Goal: Information Seeking & Learning: Learn about a topic

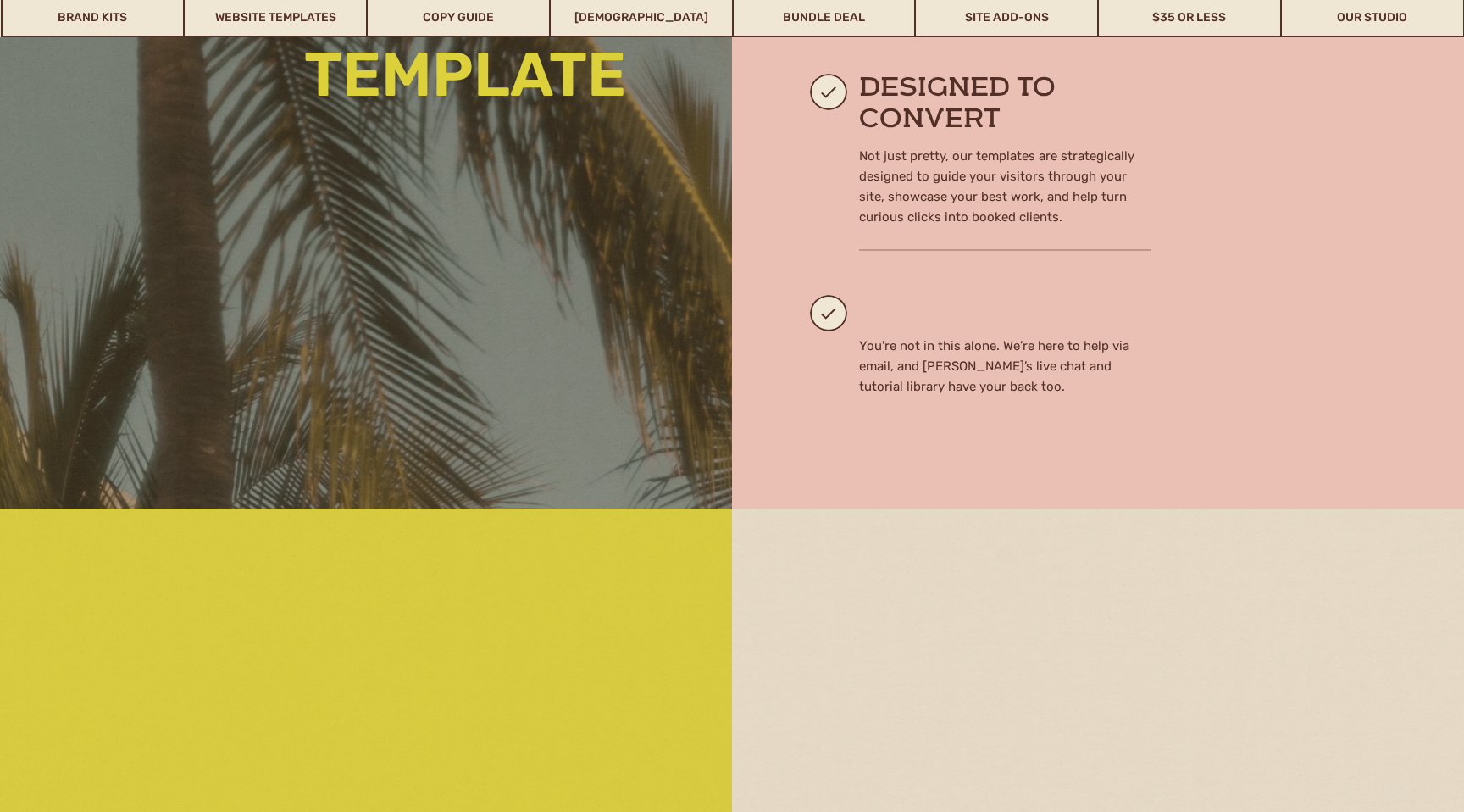
scroll to position [1939, 0]
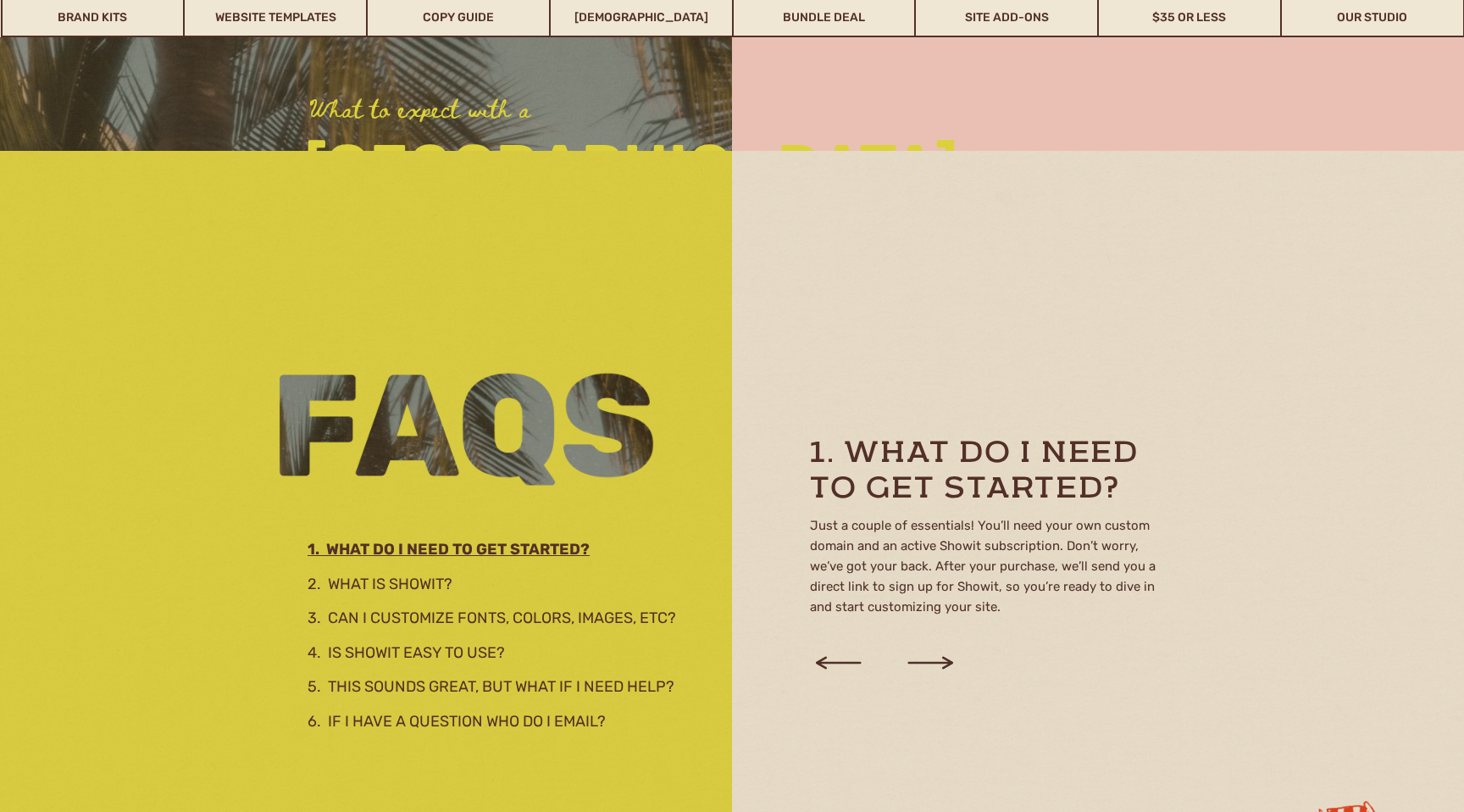
click at [938, 658] on icon at bounding box center [930, 662] width 58 height 65
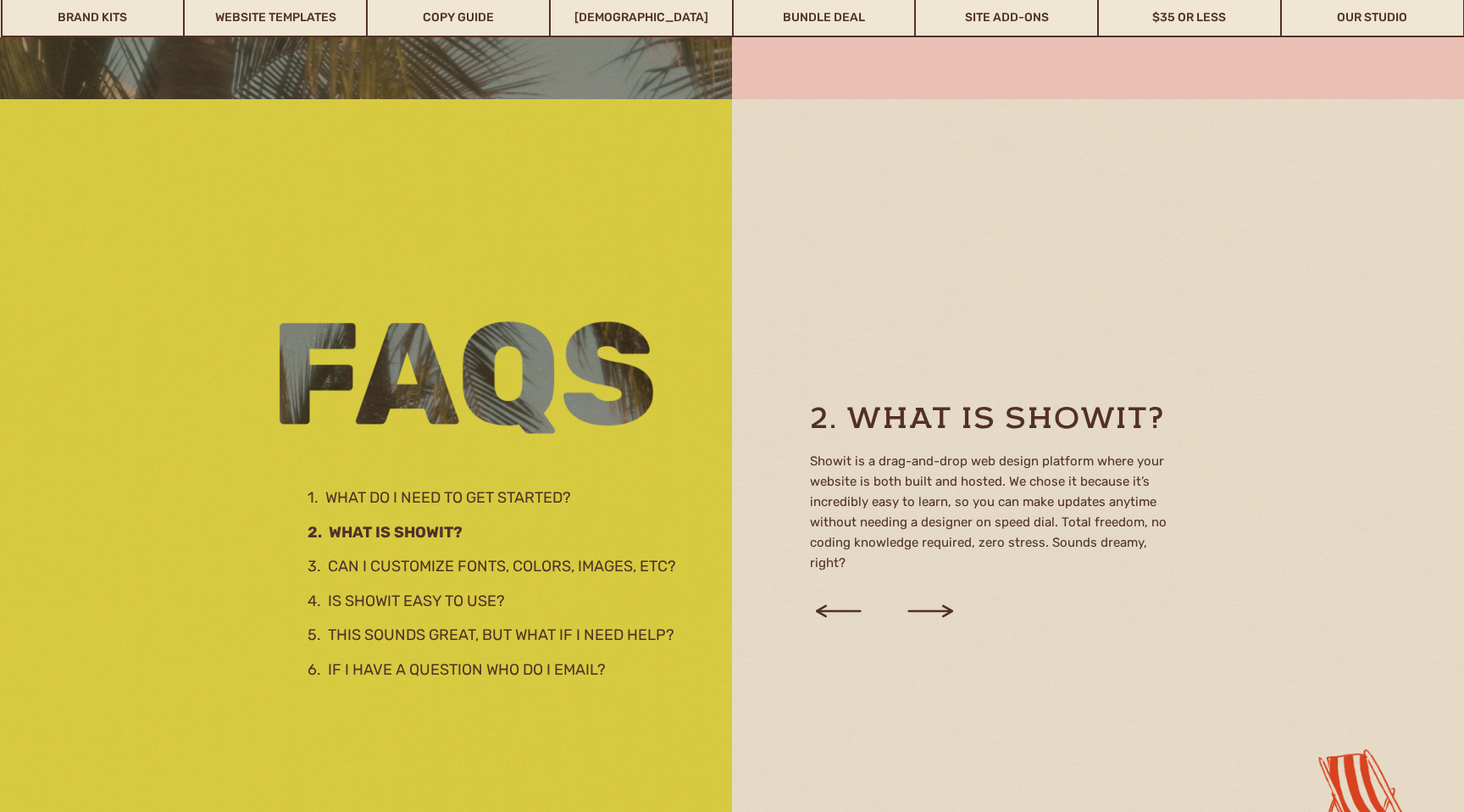
click at [938, 658] on div at bounding box center [732, 505] width 1464 height 813
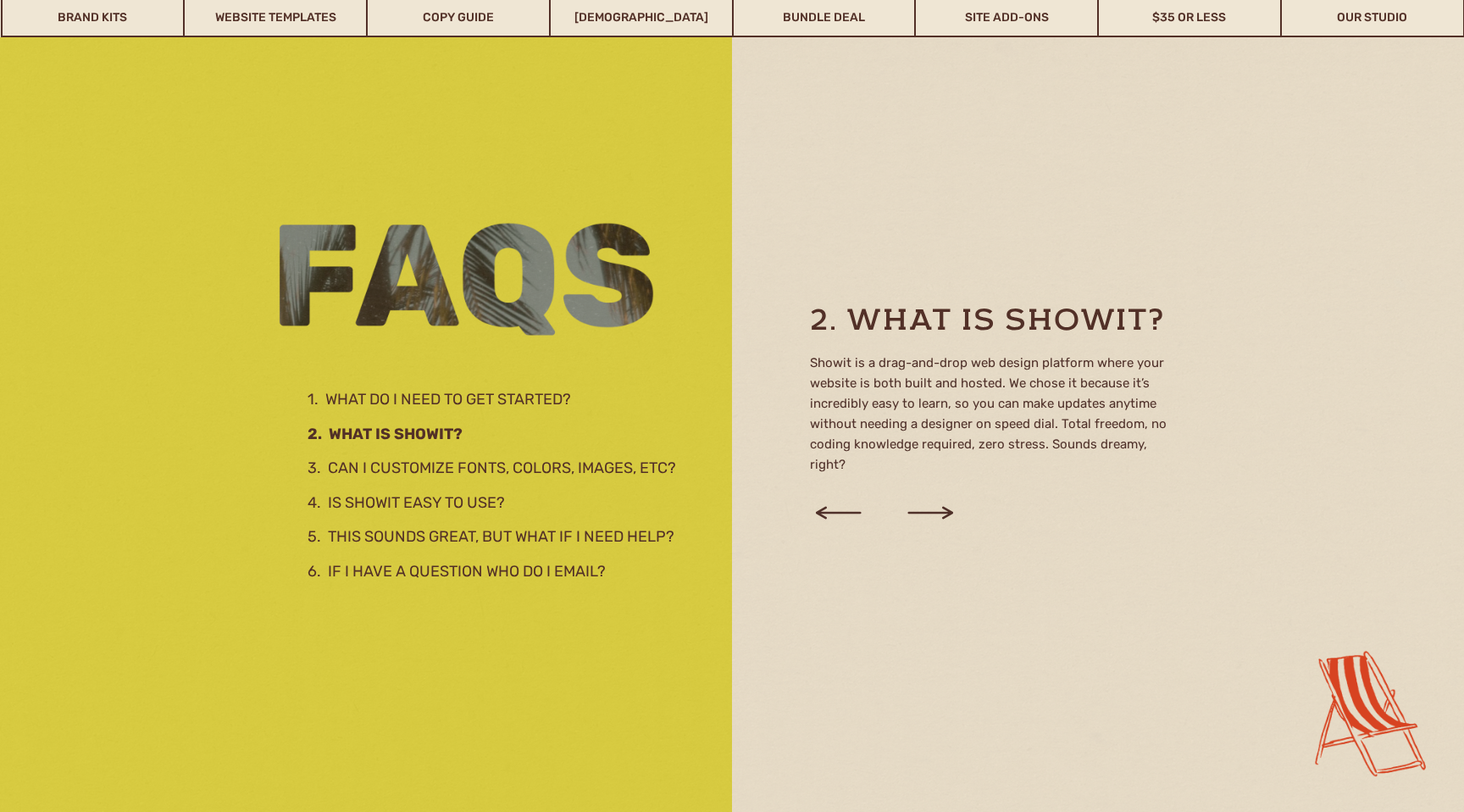
scroll to position [2234, 0]
click at [943, 503] on icon at bounding box center [930, 511] width 58 height 65
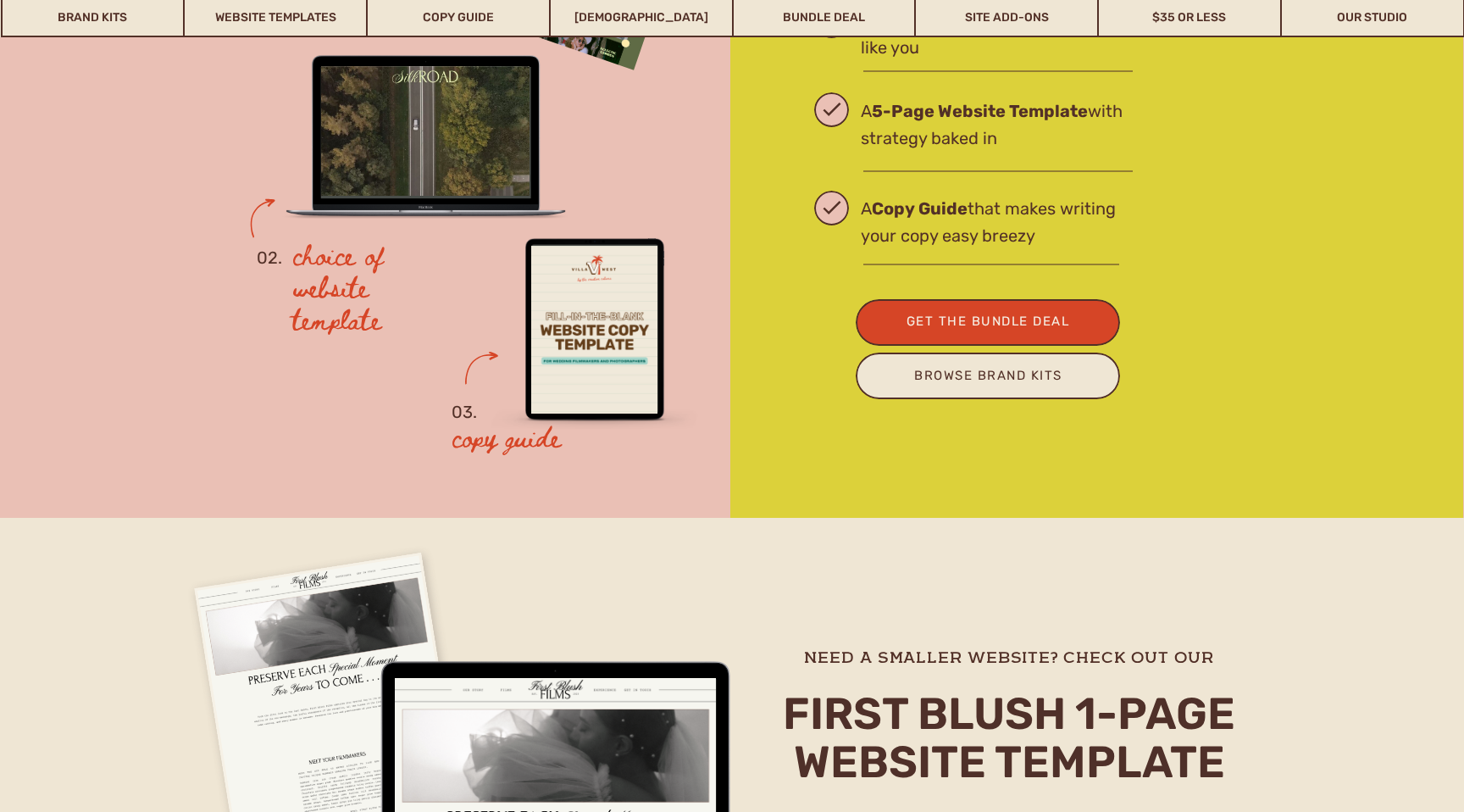
scroll to position [4539, 0]
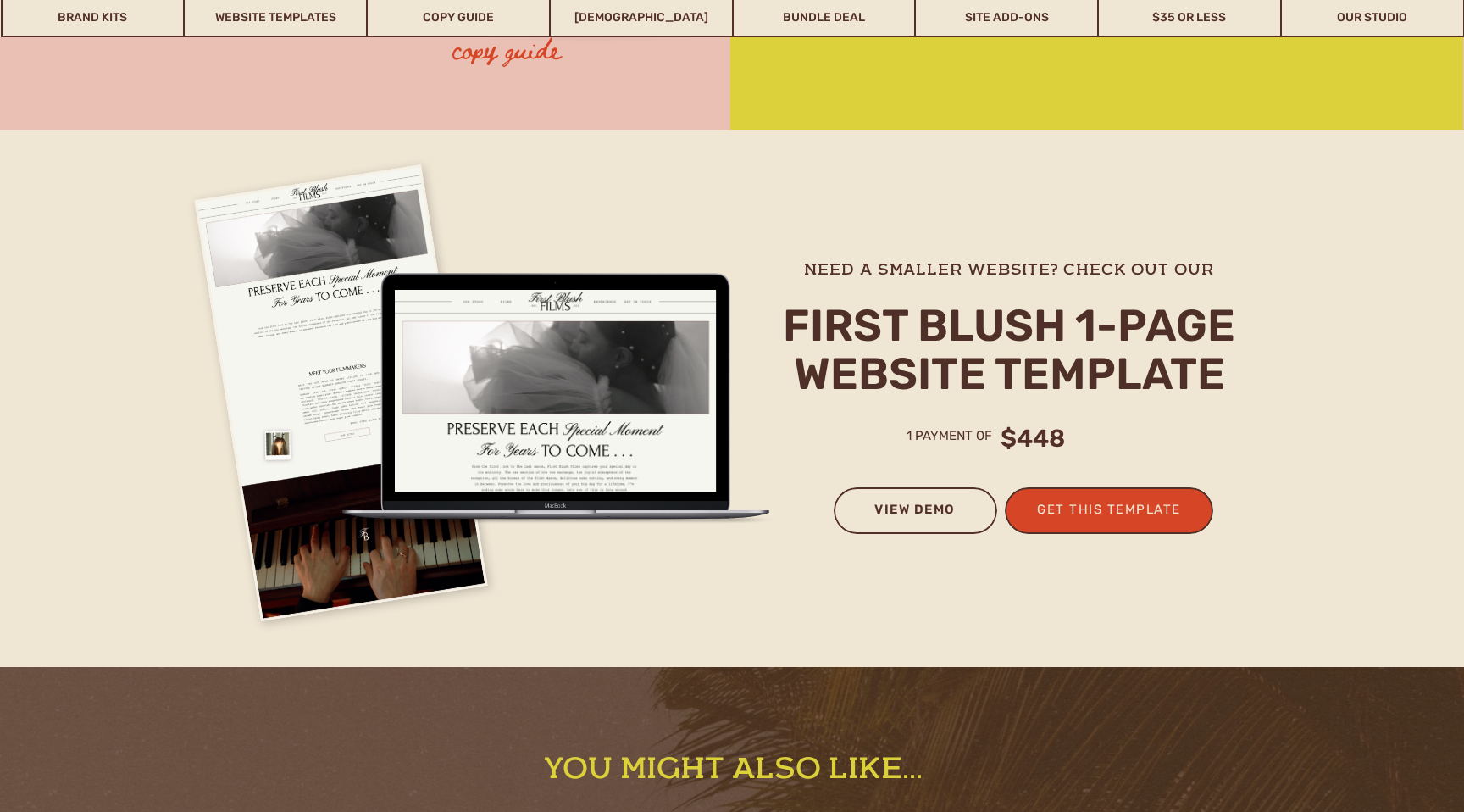
click at [899, 520] on h3 "view demo" at bounding box center [915, 516] width 128 height 36
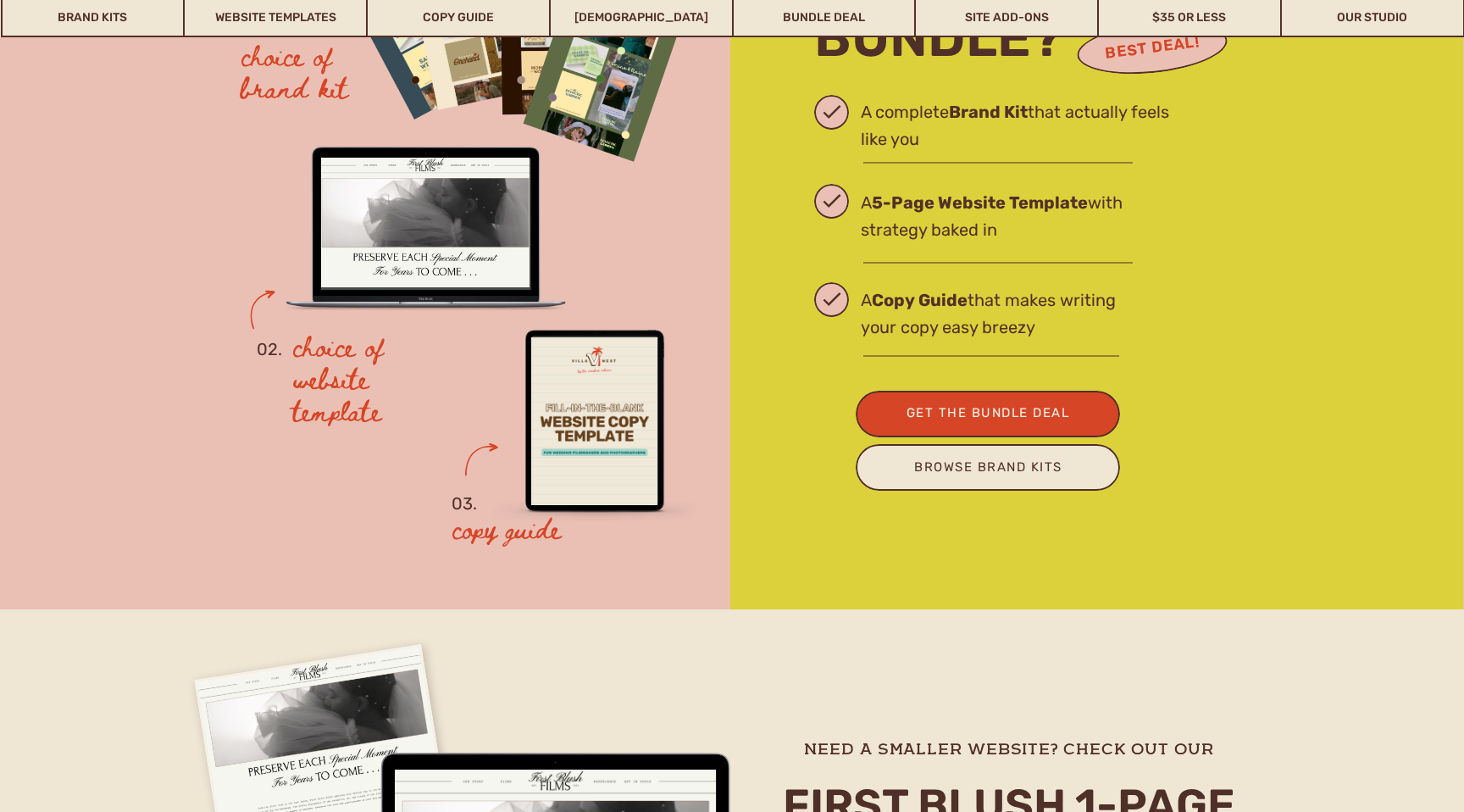
scroll to position [3918, 0]
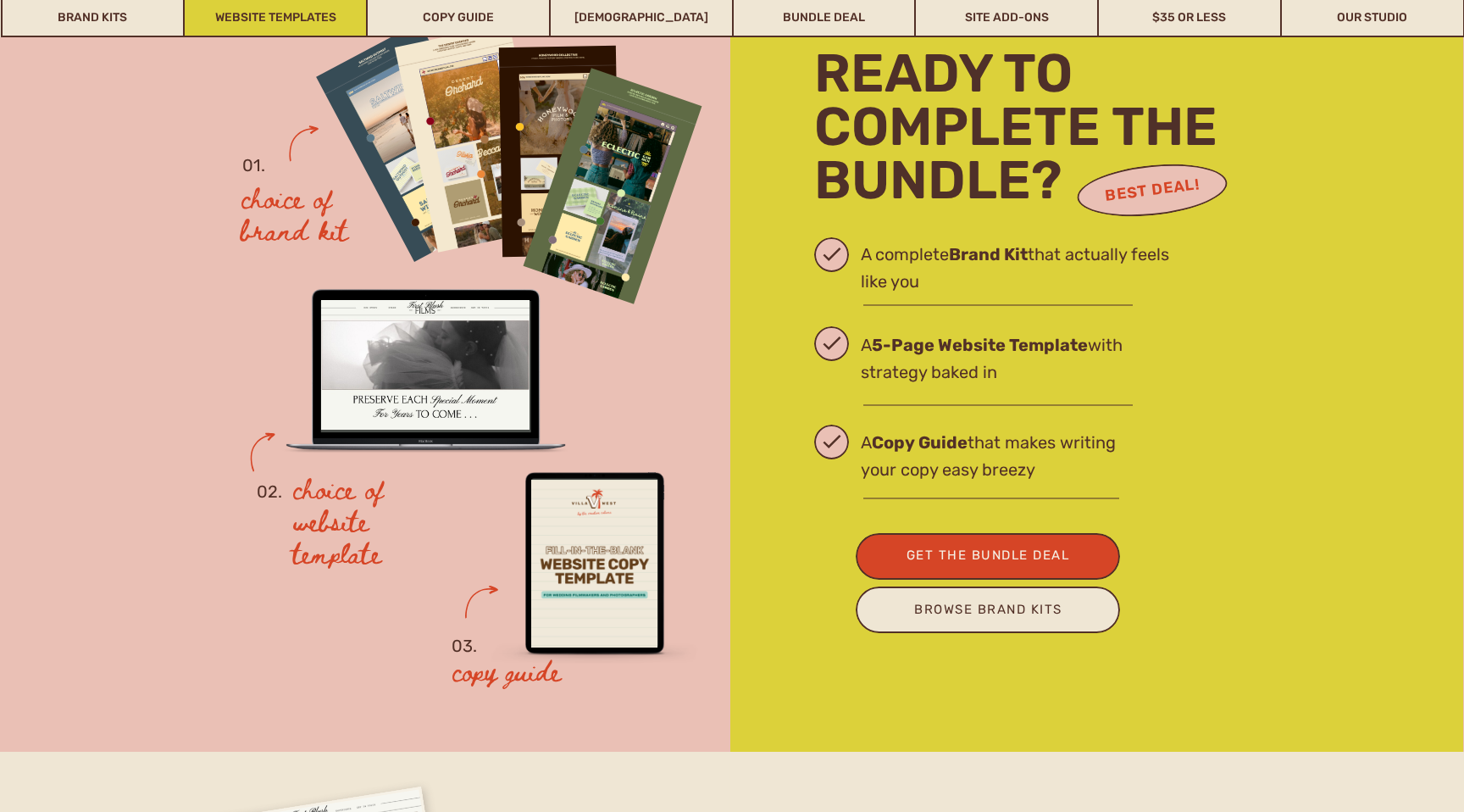
click at [298, 16] on link "Website Templates" at bounding box center [275, 17] width 181 height 39
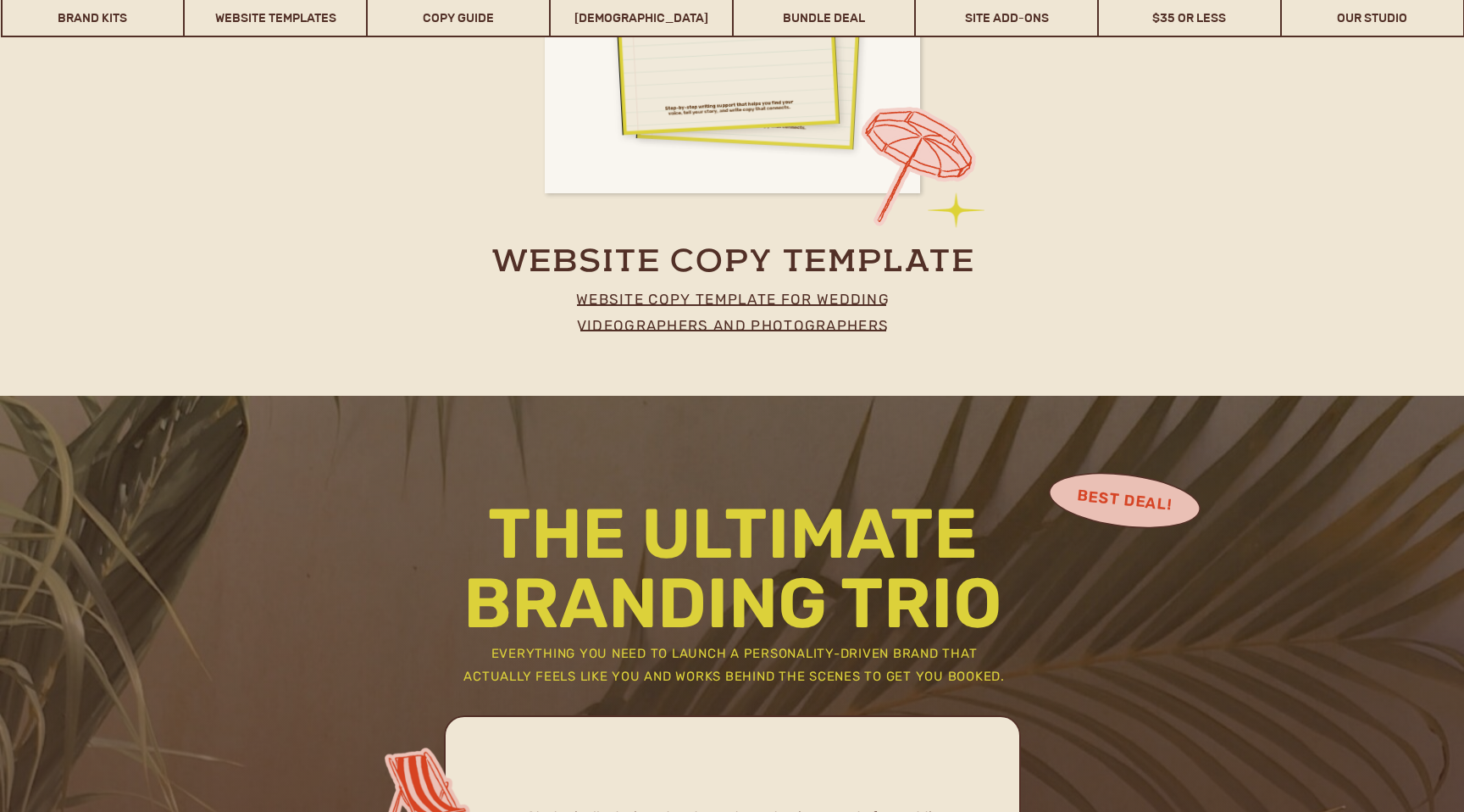
scroll to position [7487, 0]
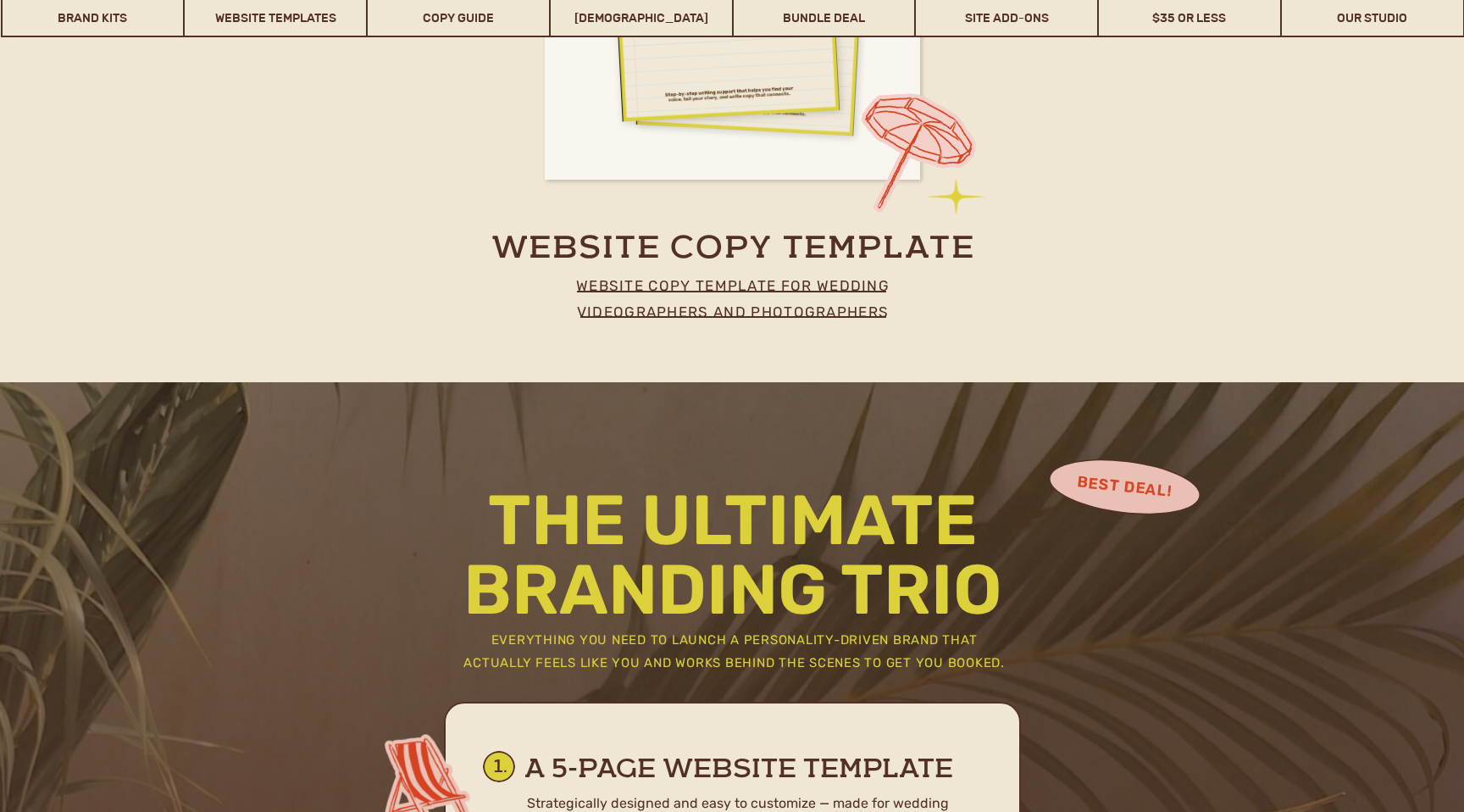
click at [742, 312] on p "website copy template for wedding videographers and photographers" at bounding box center [733, 294] width 374 height 43
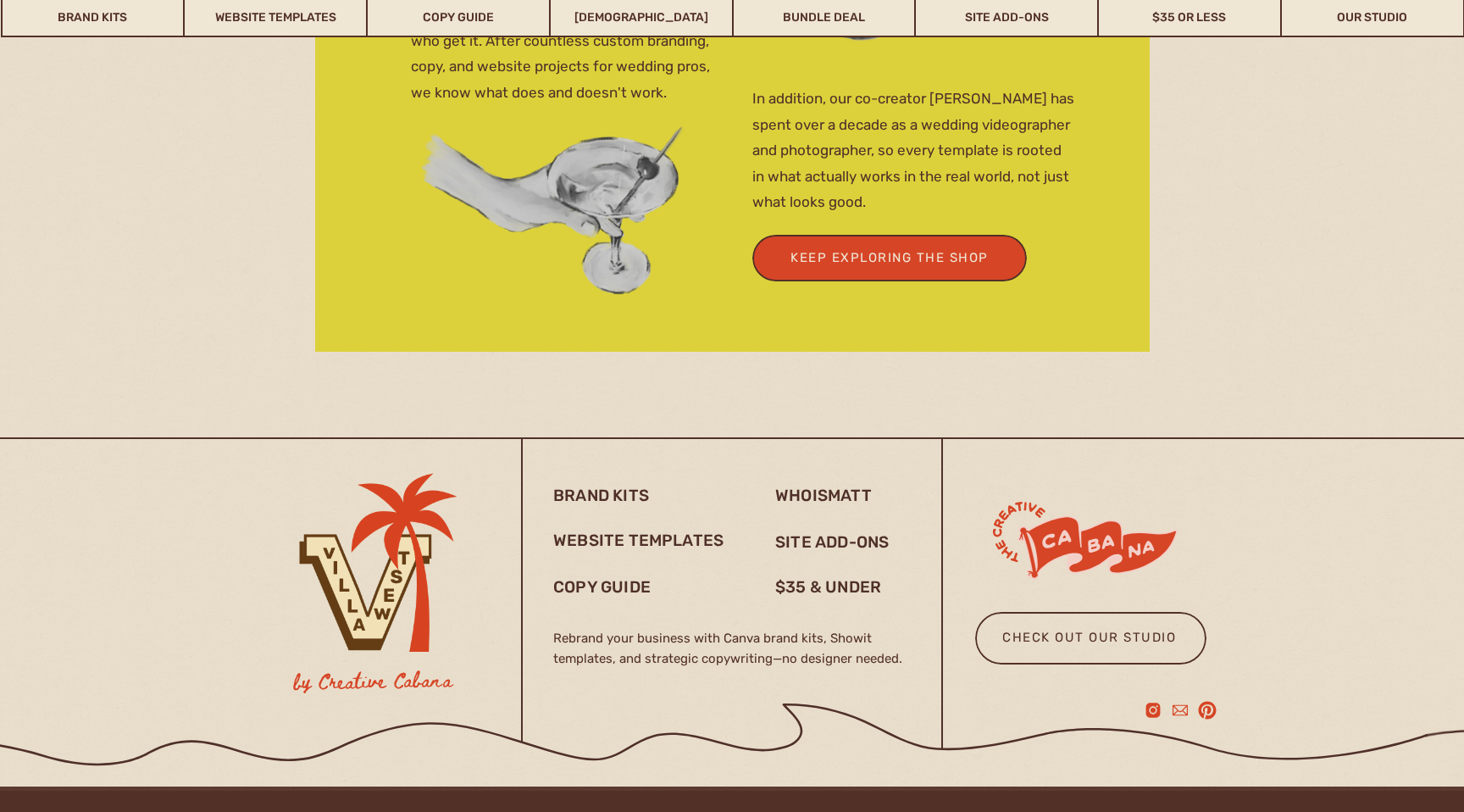
scroll to position [5945, 0]
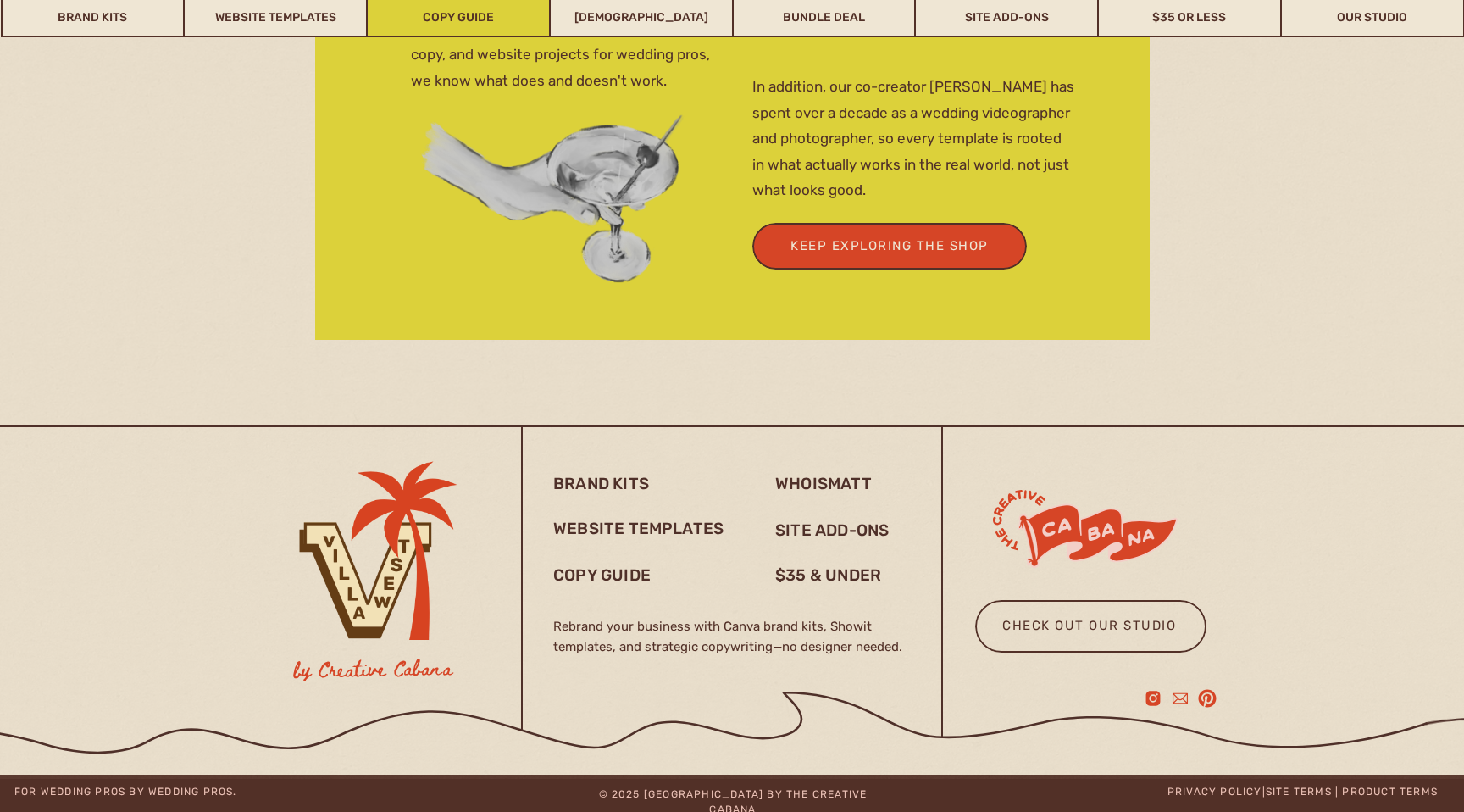
click at [441, 4] on link "Copy Guide" at bounding box center [459, 17] width 181 height 39
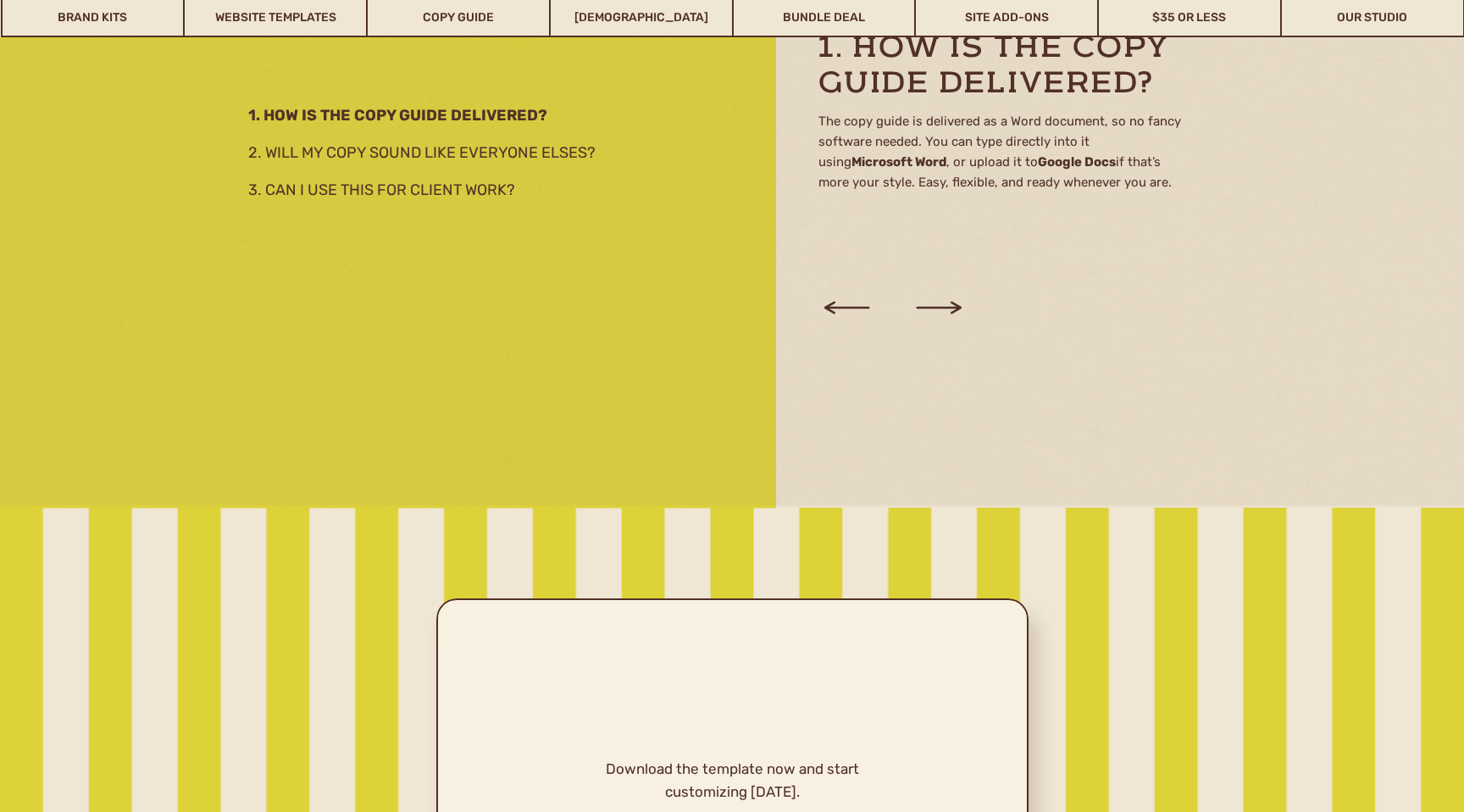
scroll to position [3580, 0]
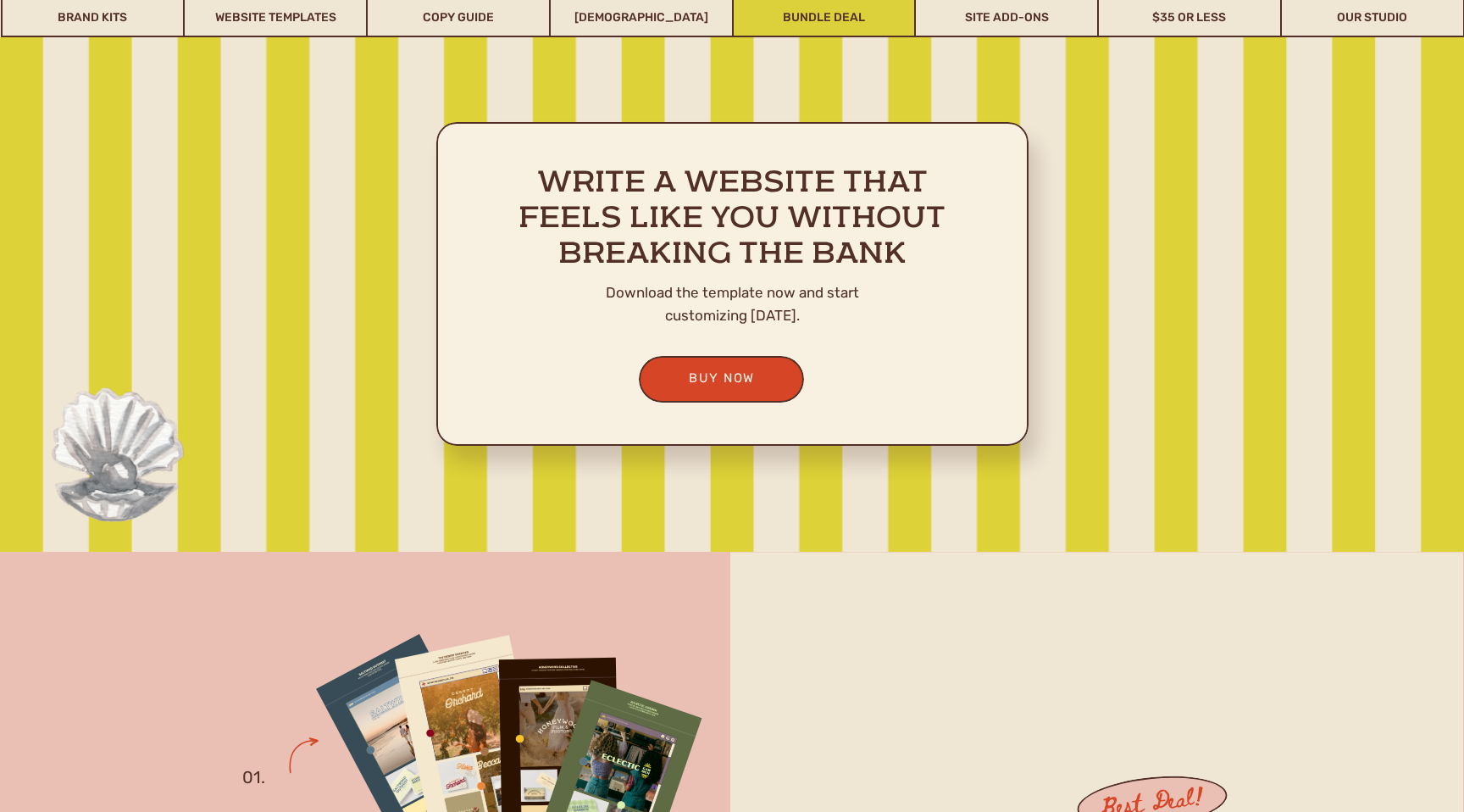
click at [783, 26] on link "Bundle Deal" at bounding box center [824, 17] width 181 height 39
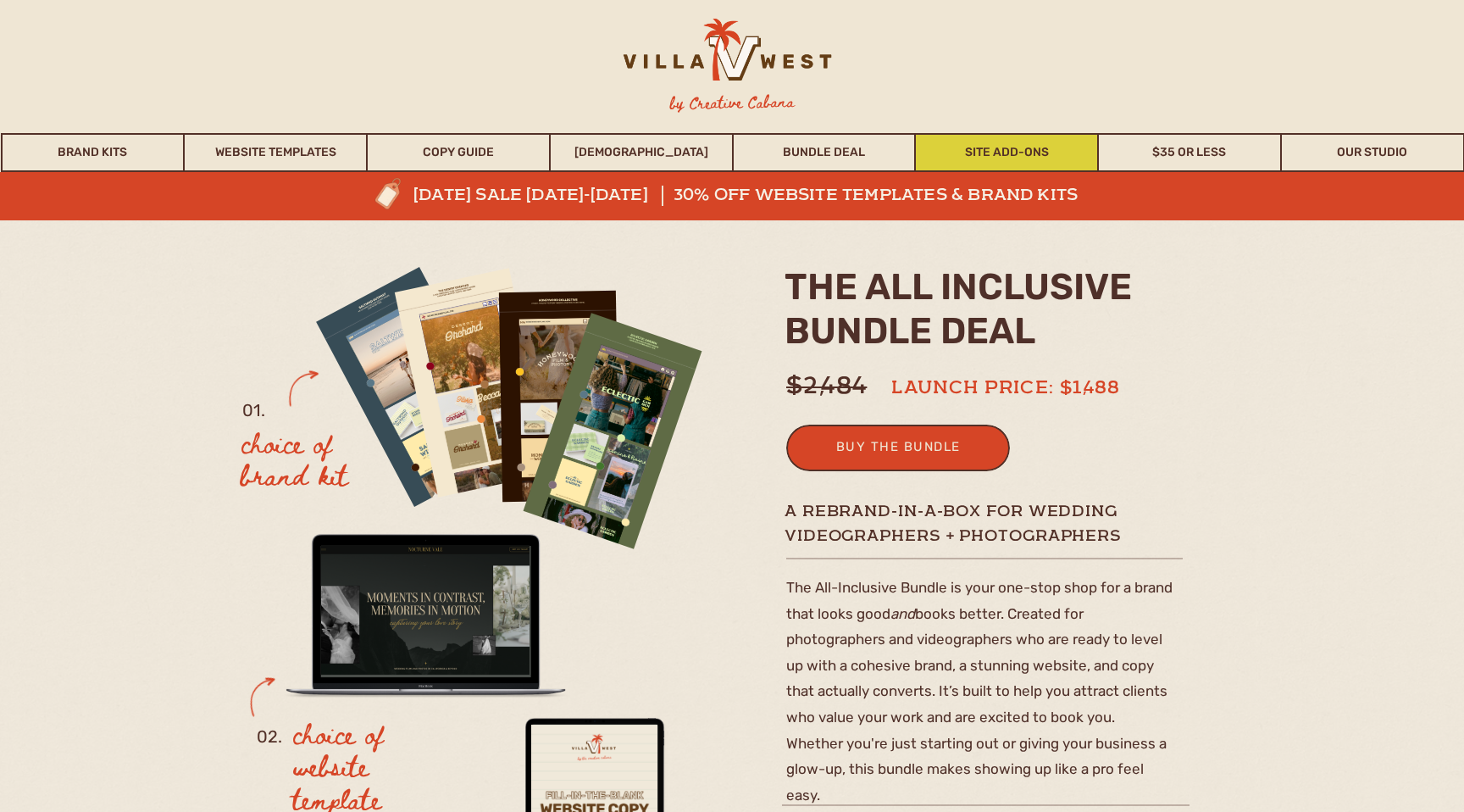
click at [971, 153] on link "Site Add-Ons" at bounding box center [1006, 152] width 181 height 39
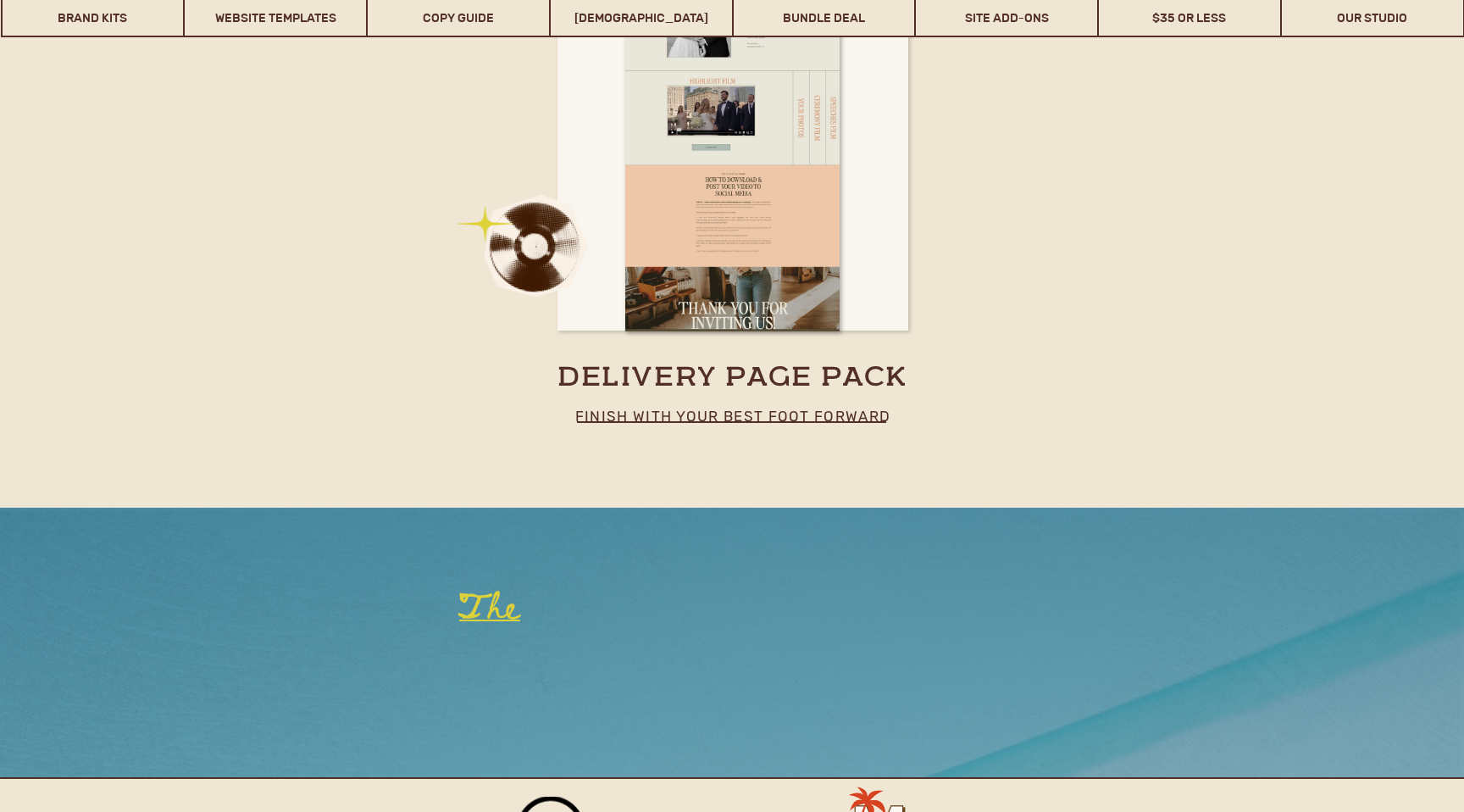
scroll to position [10167, 0]
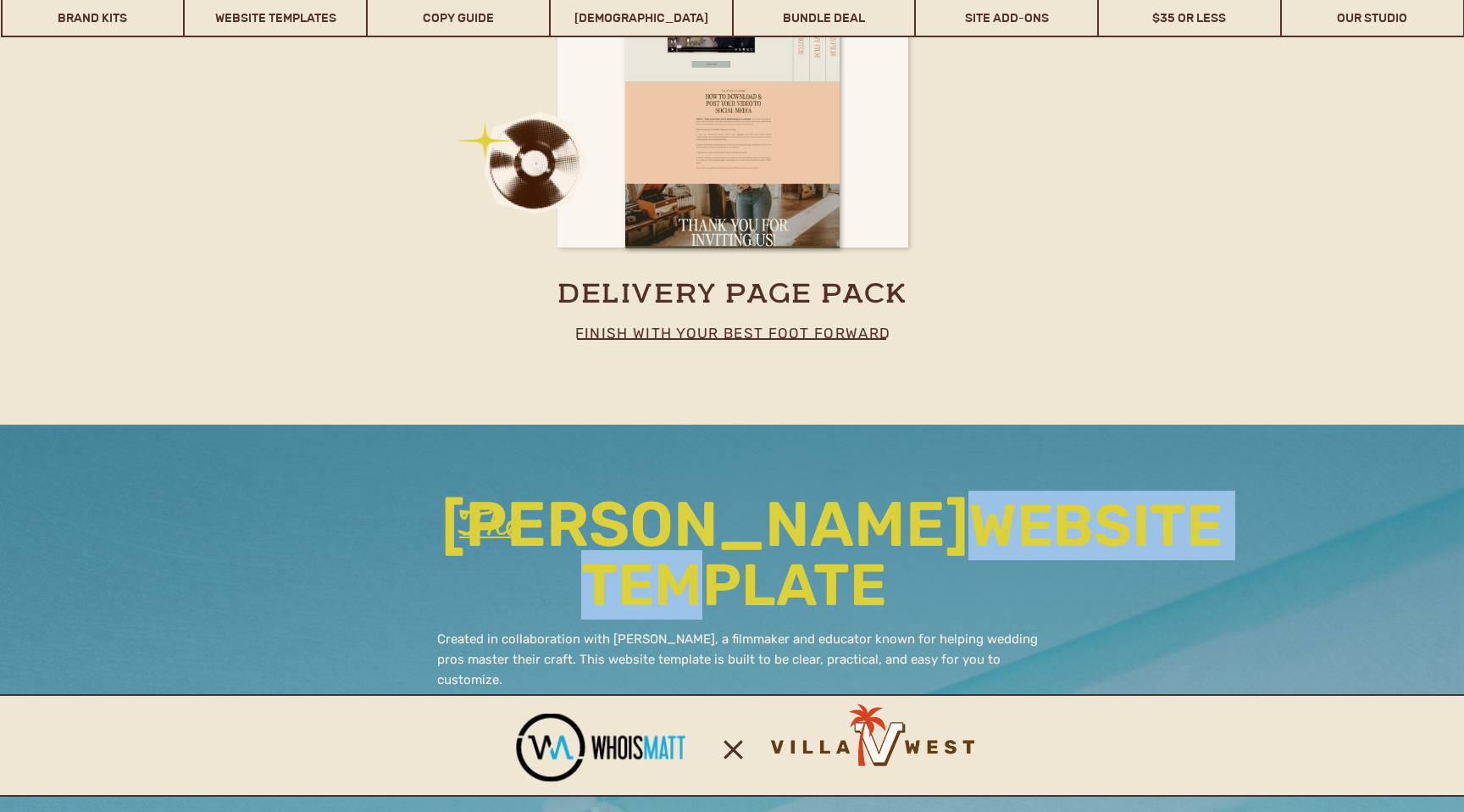
drag, startPoint x: 793, startPoint y: 544, endPoint x: 809, endPoint y: 581, distance: 40.3
click at [809, 581] on h2 "matt johnson website template" at bounding box center [734, 556] width 585 height 127
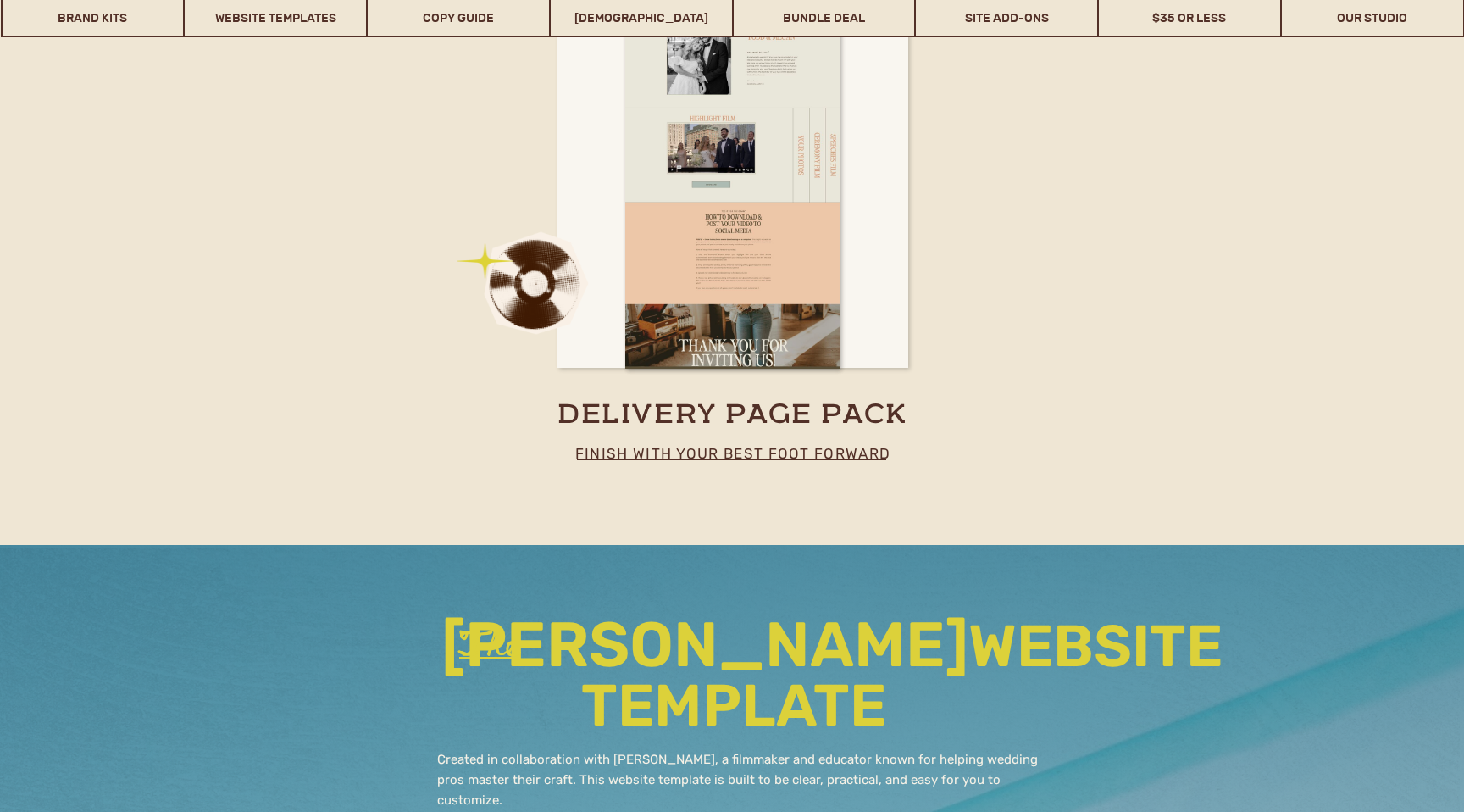
scroll to position [10046, 0]
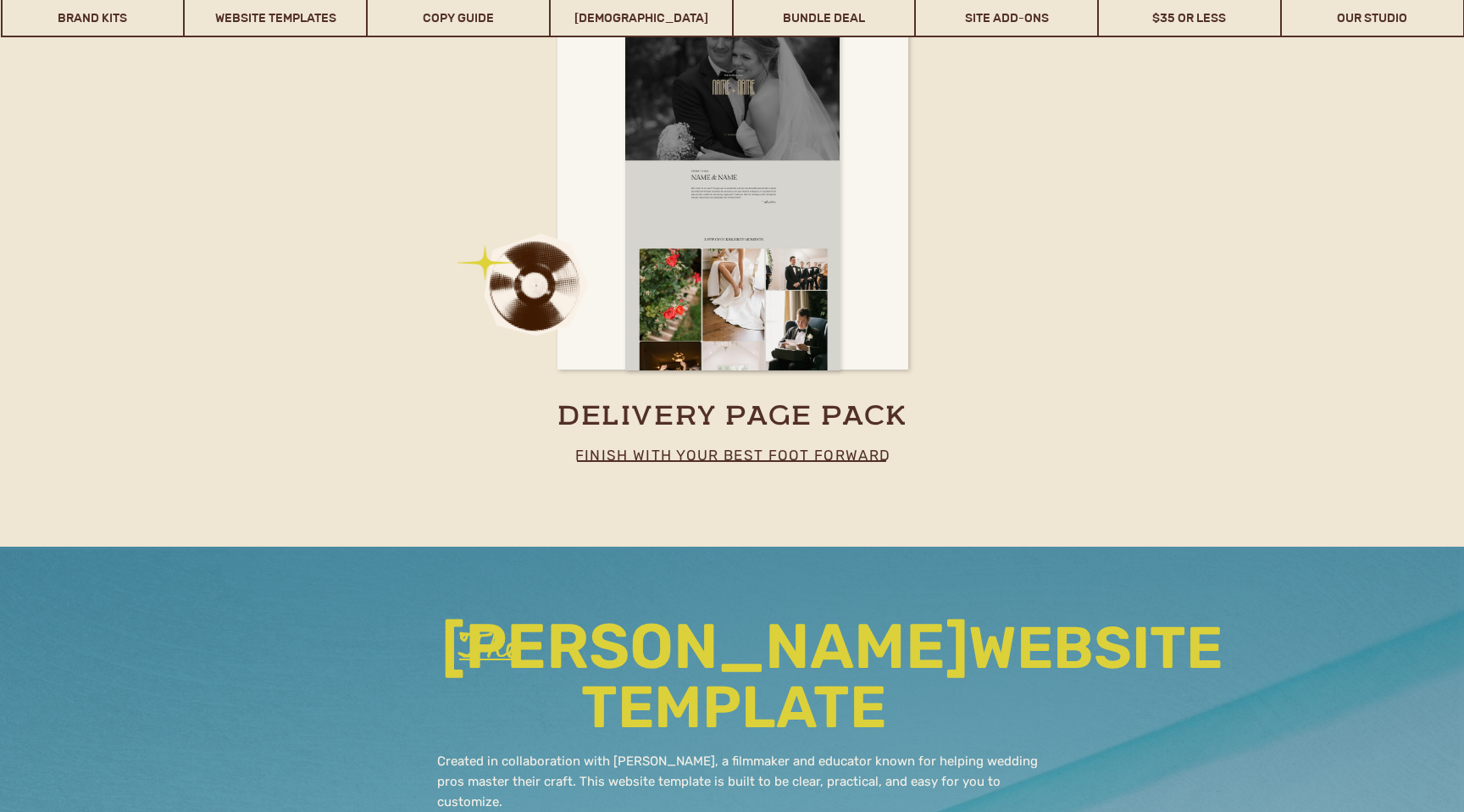
click at [830, 262] on div at bounding box center [732, 192] width 215 height 357
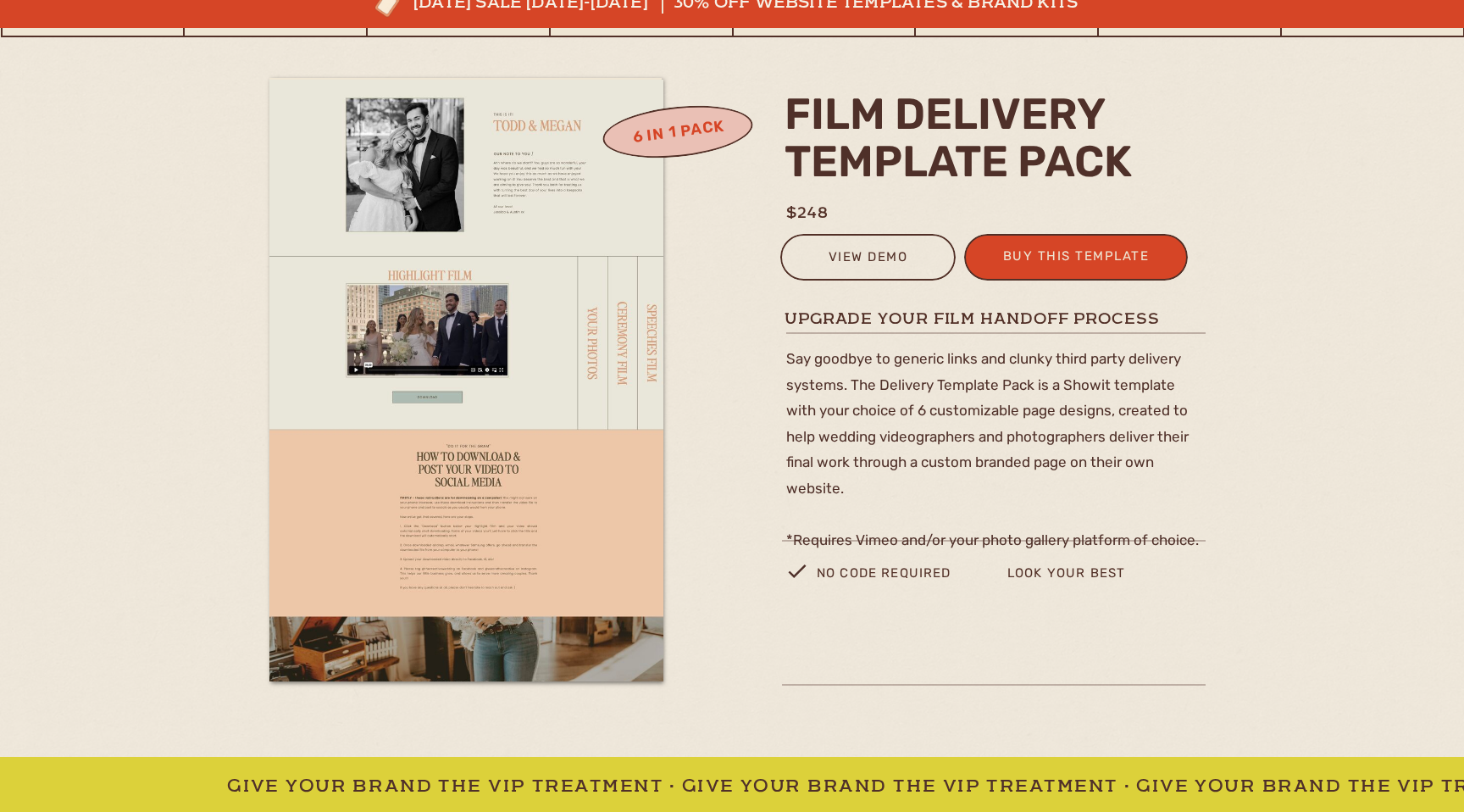
scroll to position [197, 0]
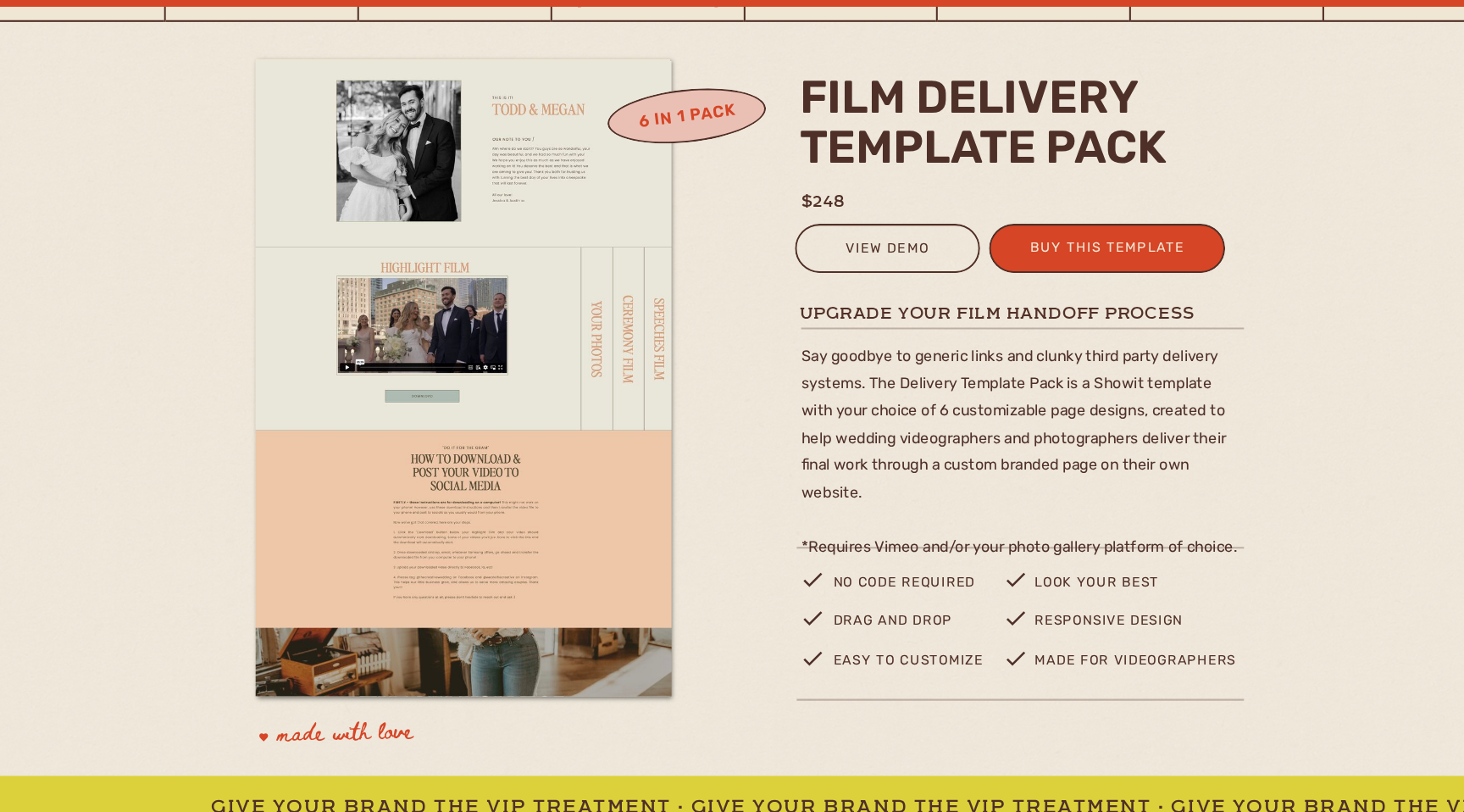
click at [597, 368] on div at bounding box center [466, 375] width 394 height 602
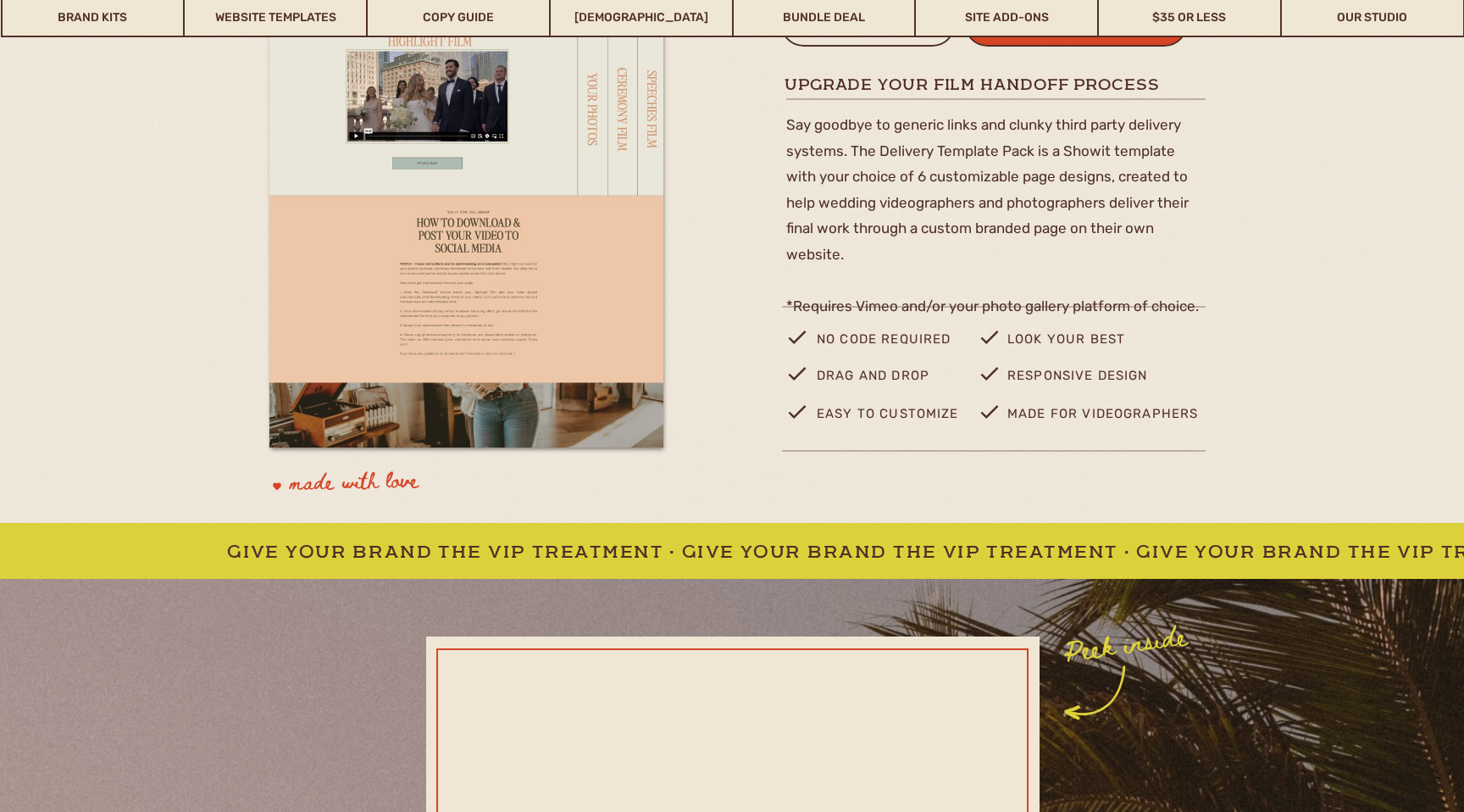
scroll to position [422, 0]
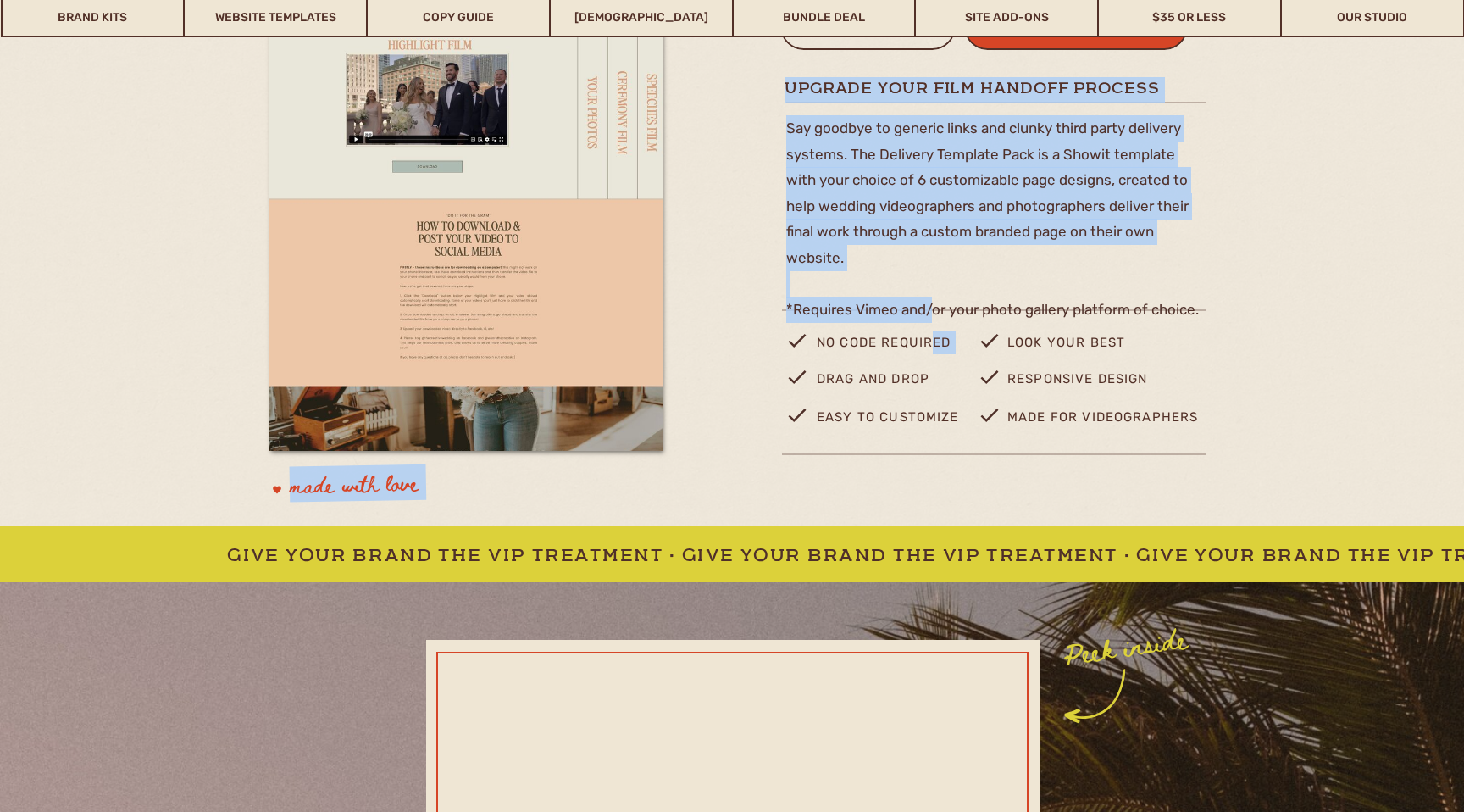
drag, startPoint x: 929, startPoint y: 289, endPoint x: 929, endPoint y: 353, distance: 64.0
click at [929, 353] on div "film delivery template pack $248 buy this template view demo made for videograp…" at bounding box center [731, 161] width 1017 height 728
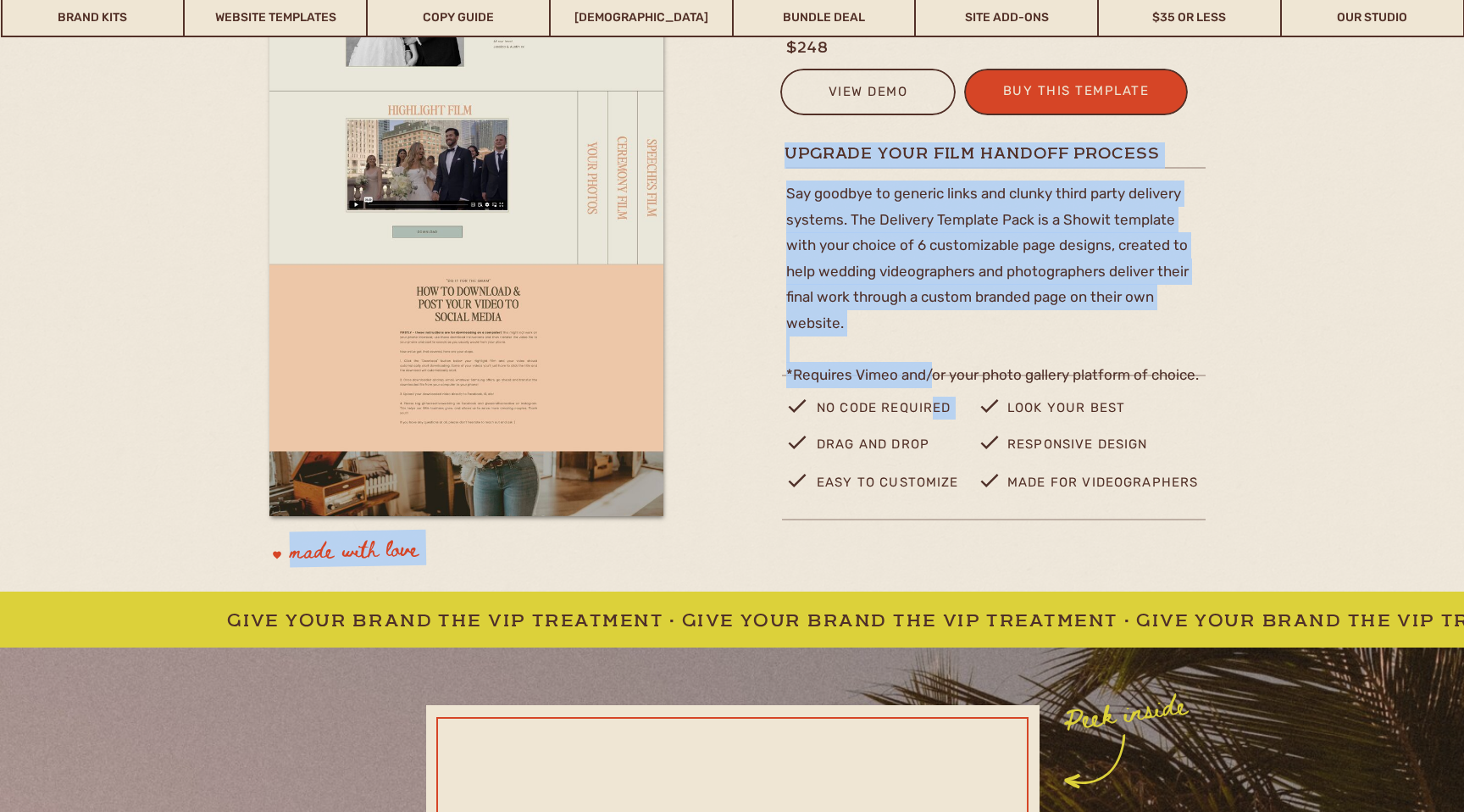
click at [918, 314] on p "Say goodbye to generic links and clunky third party delivery systems. The Deliv…" at bounding box center [996, 271] width 420 height 181
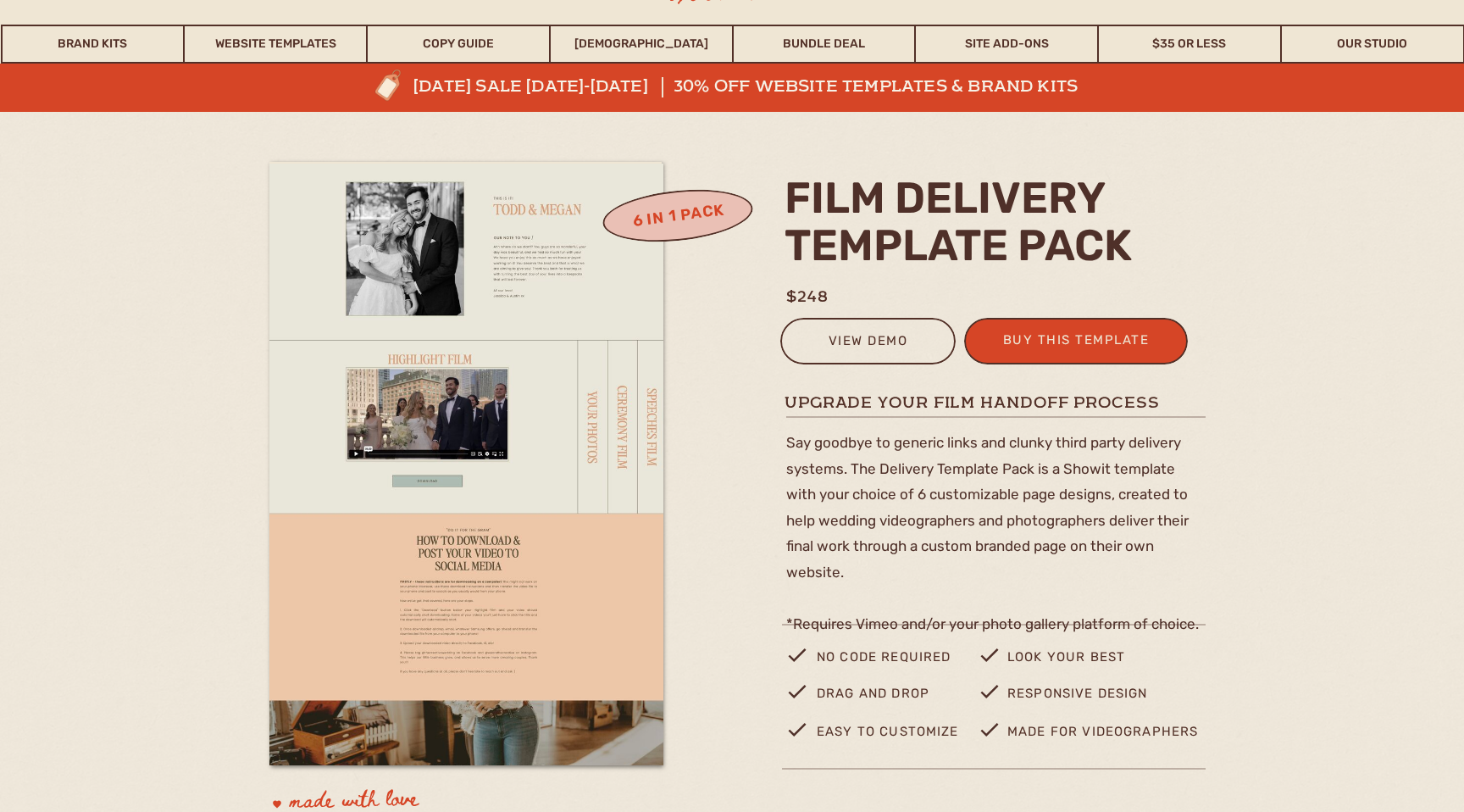
scroll to position [105, 0]
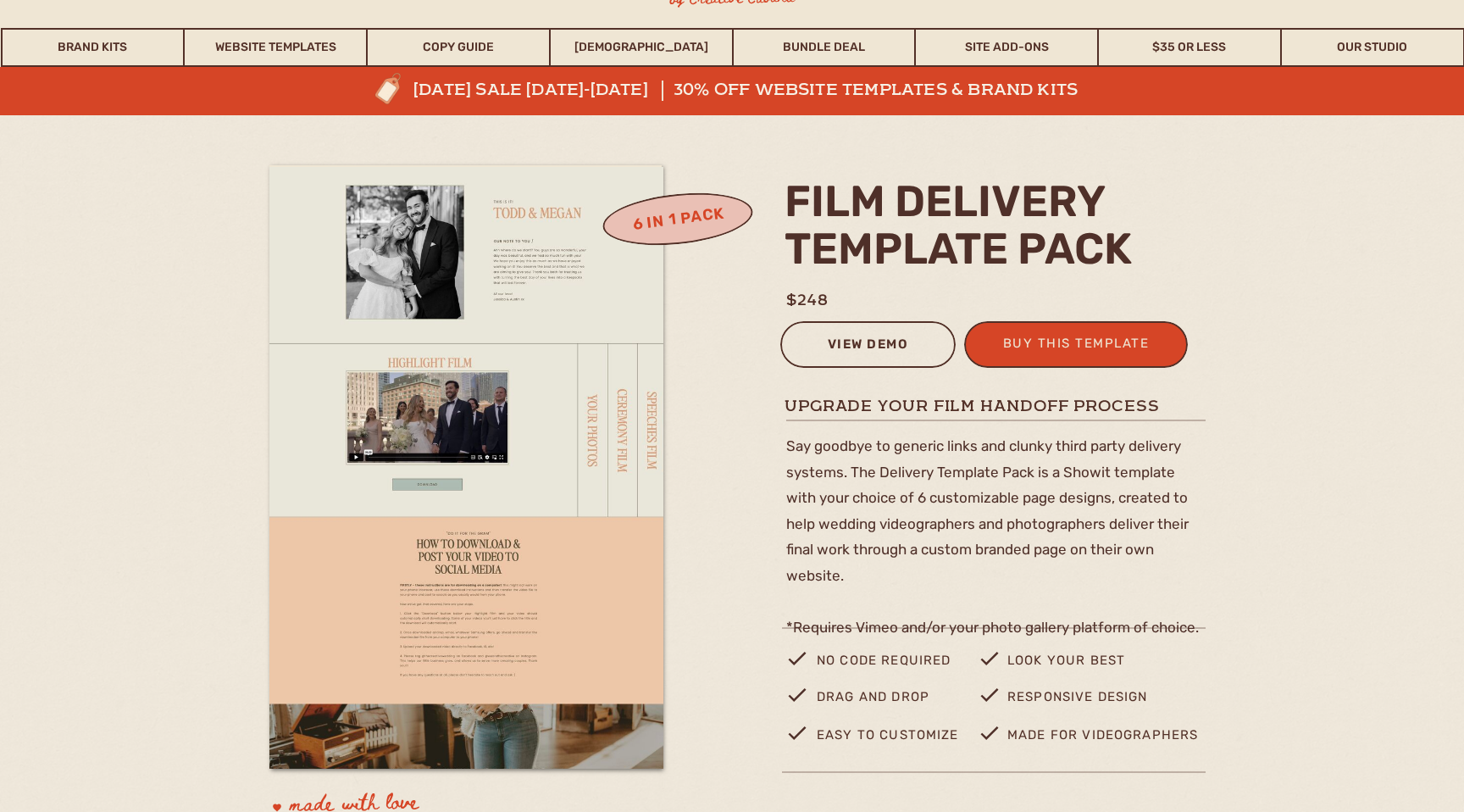
click at [903, 339] on div "view demo" at bounding box center [868, 347] width 153 height 28
click at [987, 48] on link "Site Add-Ons" at bounding box center [1006, 47] width 181 height 39
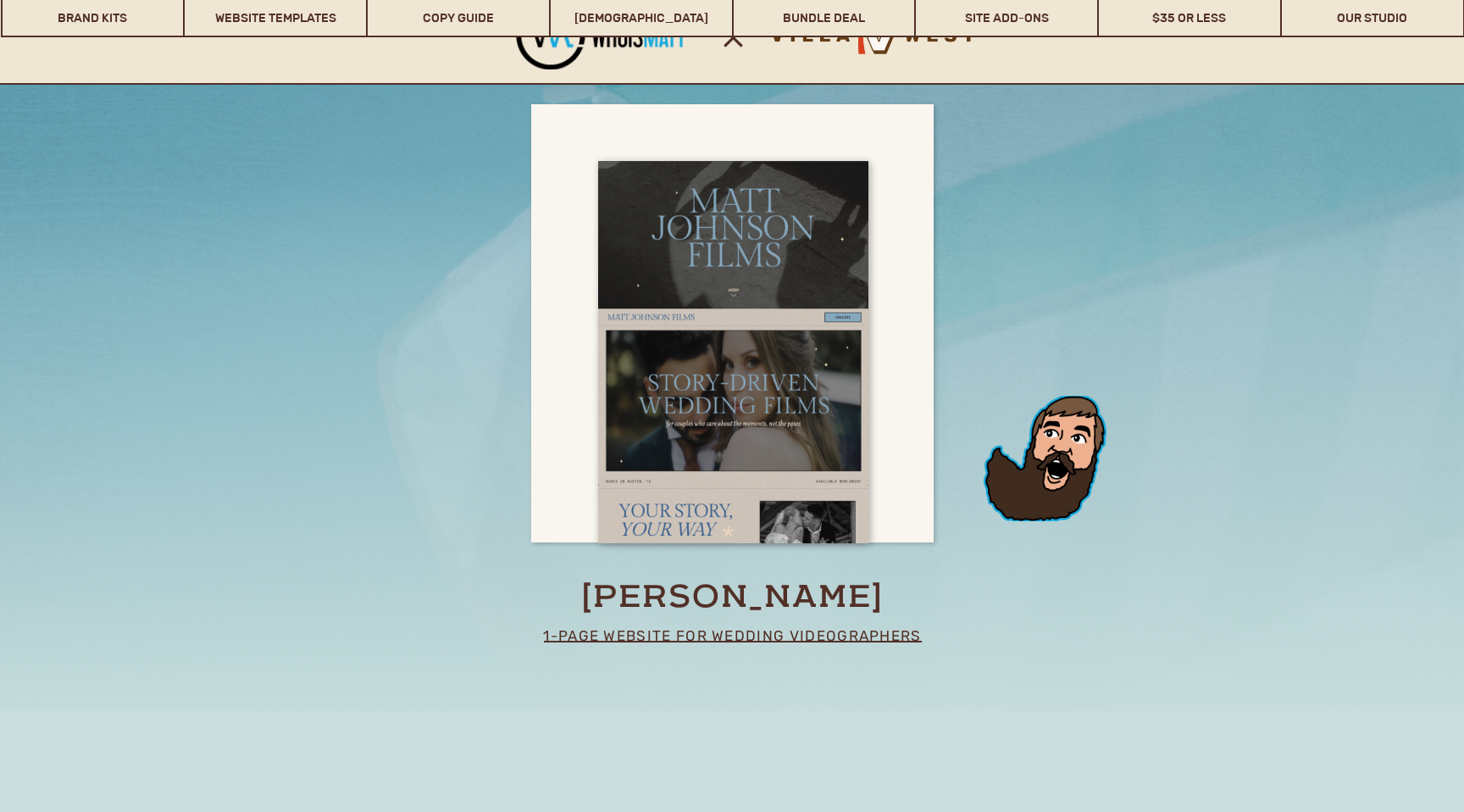
scroll to position [10881, 0]
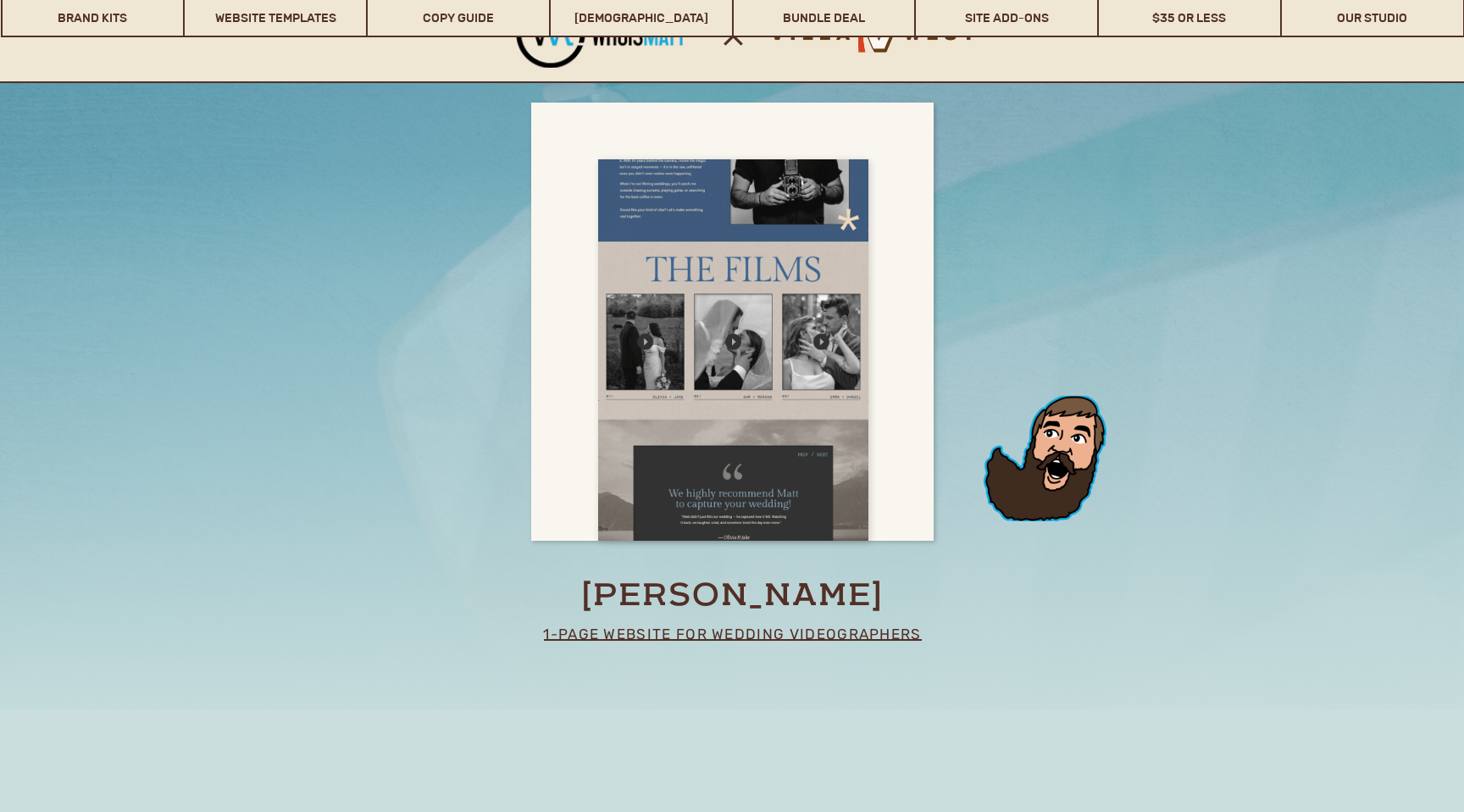
click at [837, 403] on div at bounding box center [734, 350] width 271 height 382
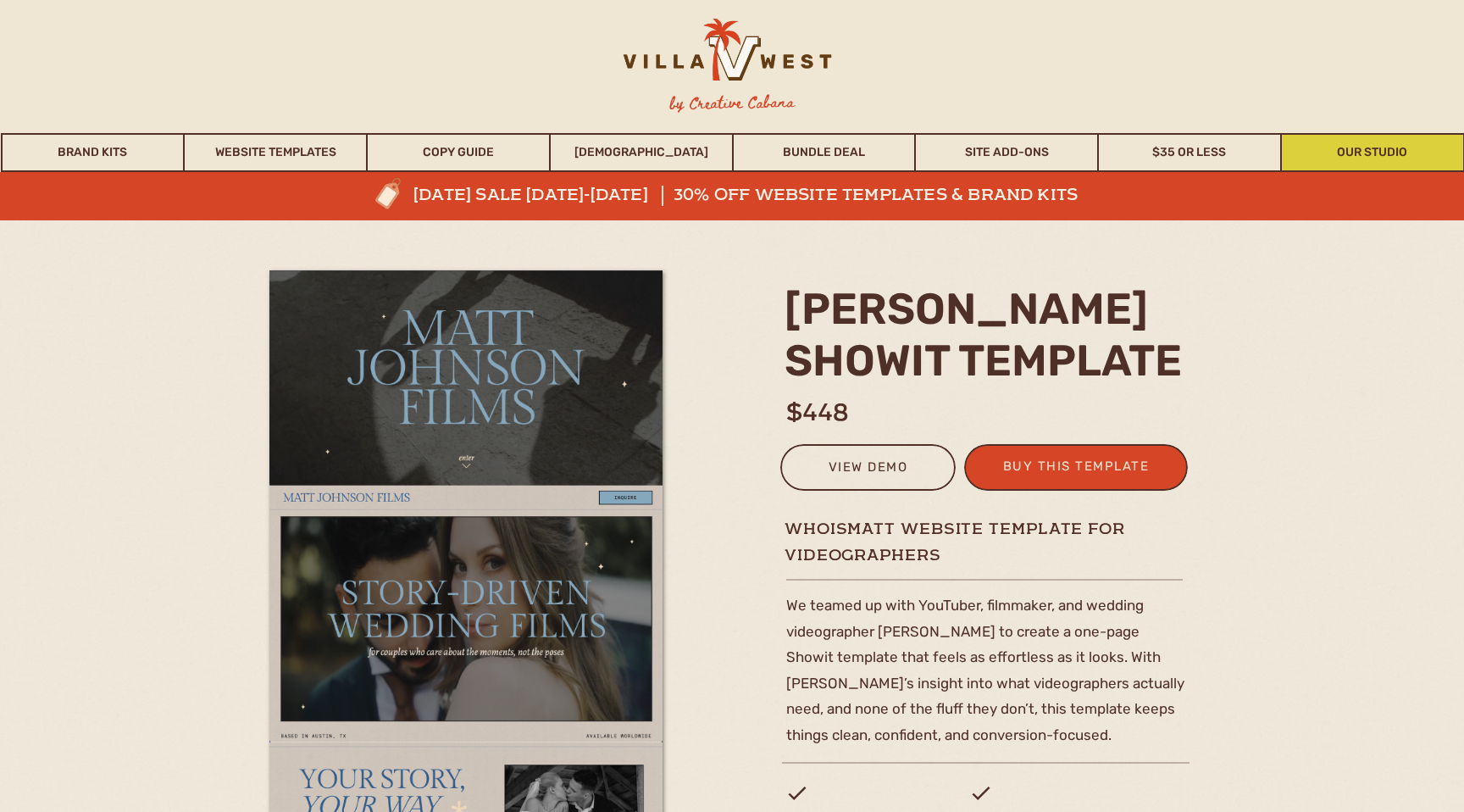
click at [1394, 160] on link "Our Studio" at bounding box center [1373, 152] width 181 height 39
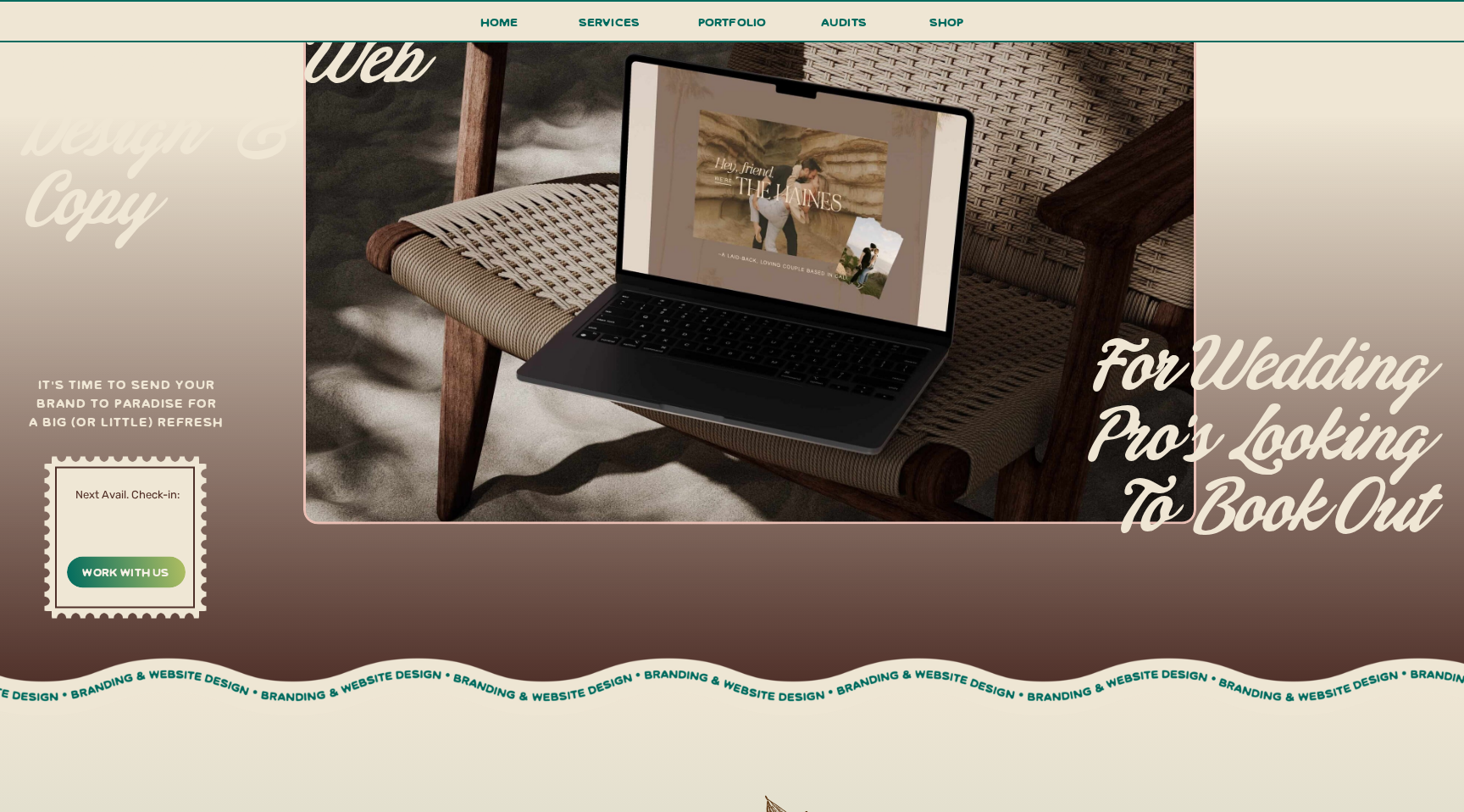
scroll to position [395, 0]
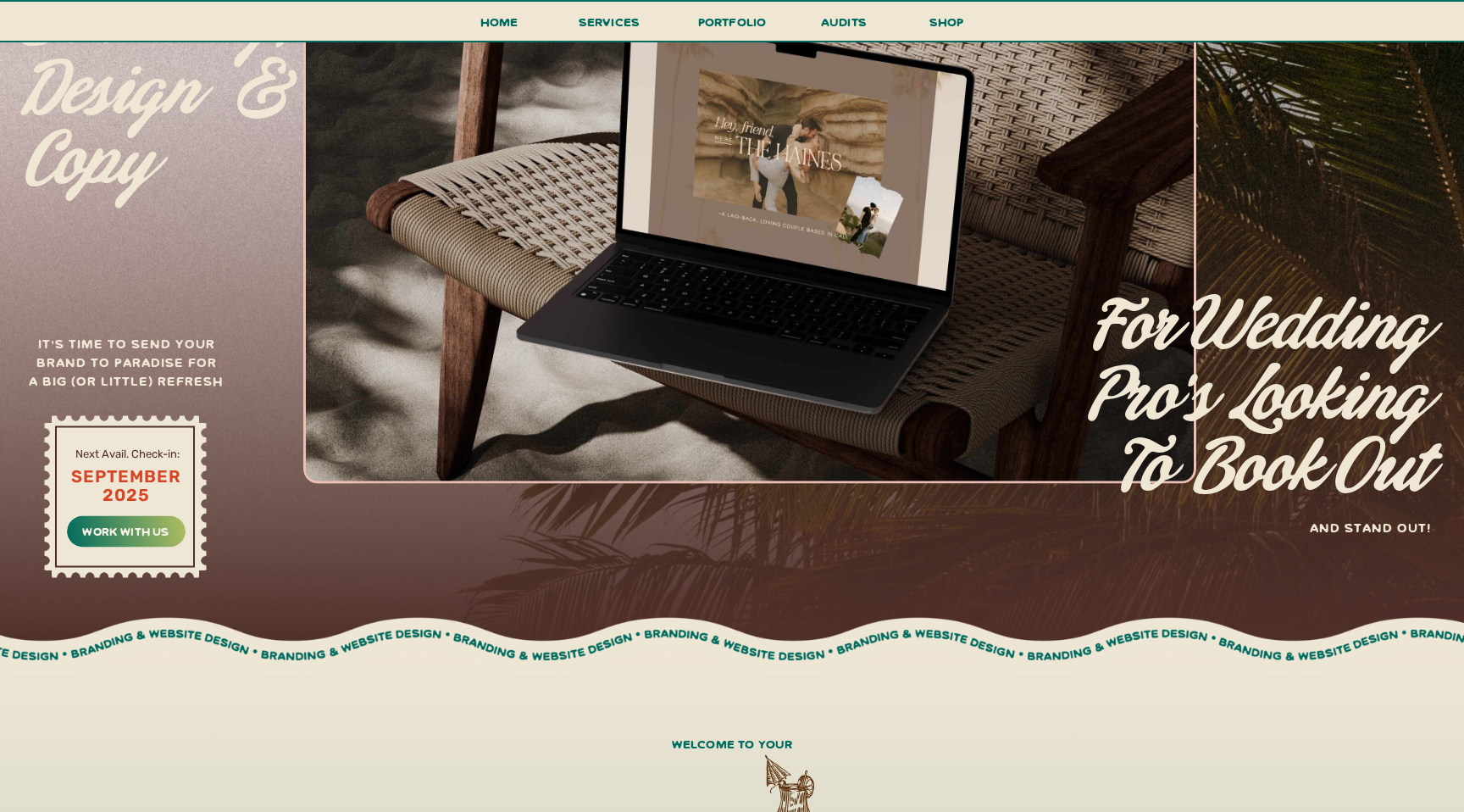
click at [964, 353] on div at bounding box center [750, 216] width 893 height 533
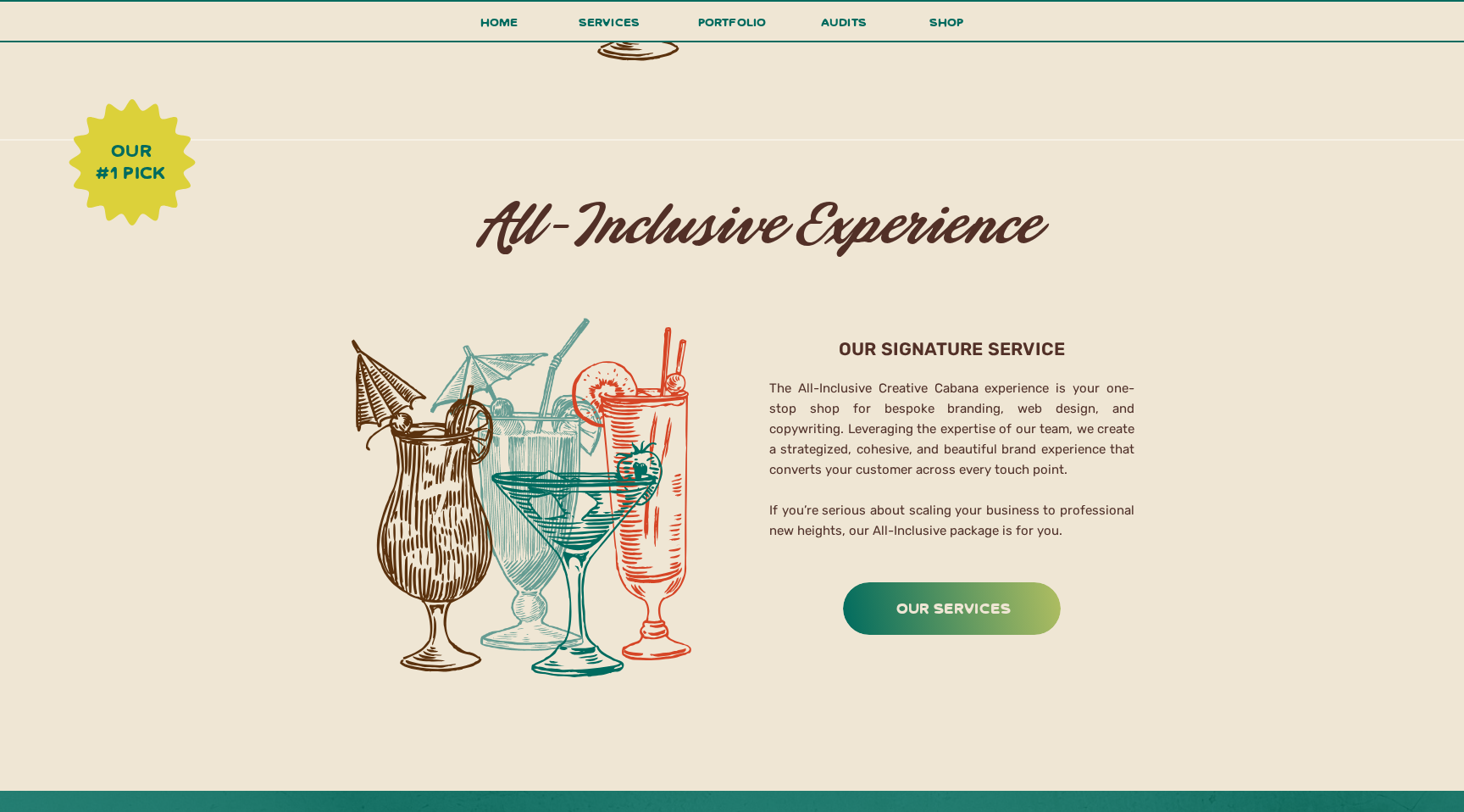
scroll to position [2673, 0]
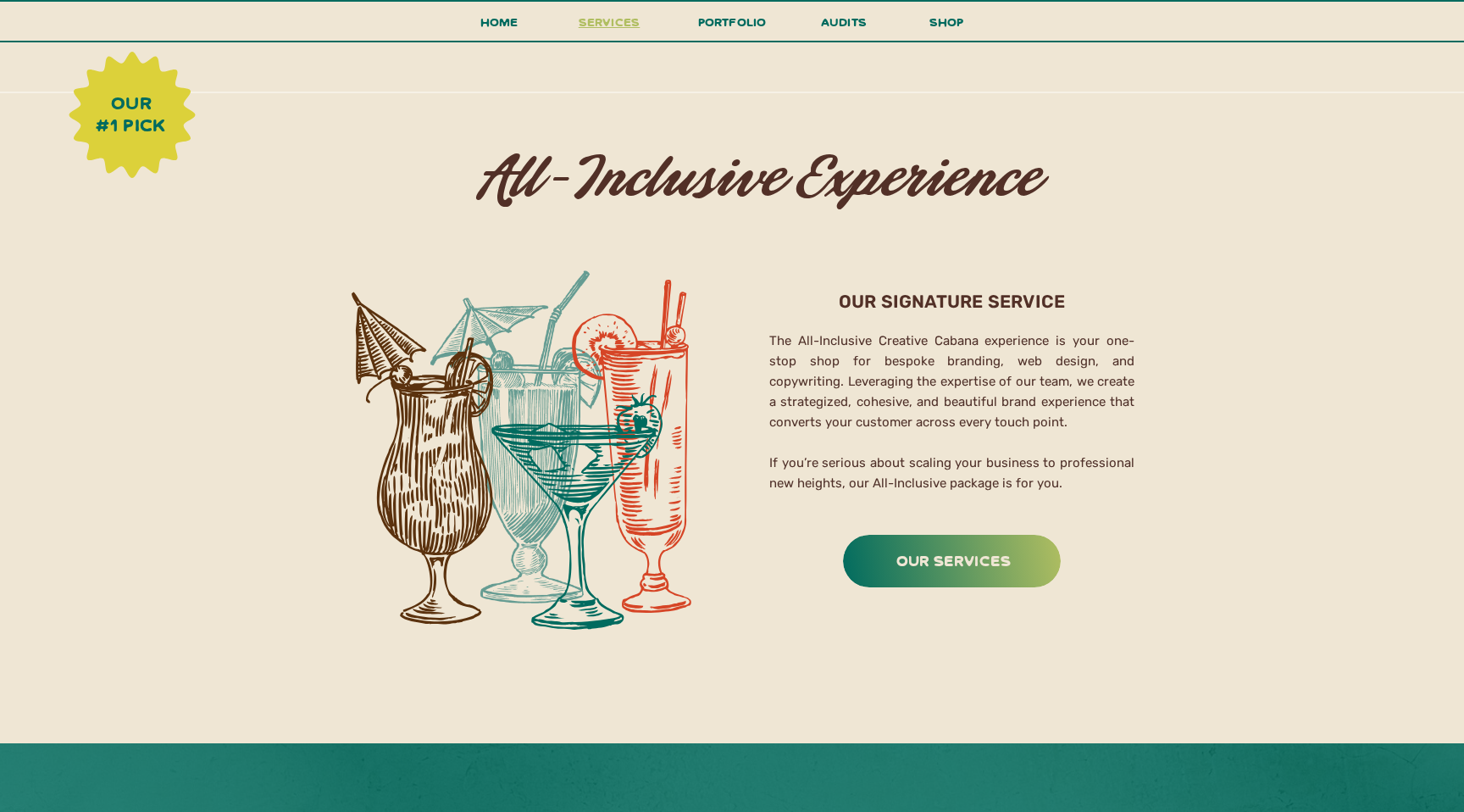
click at [627, 30] on h3 "services" at bounding box center [609, 27] width 72 height 31
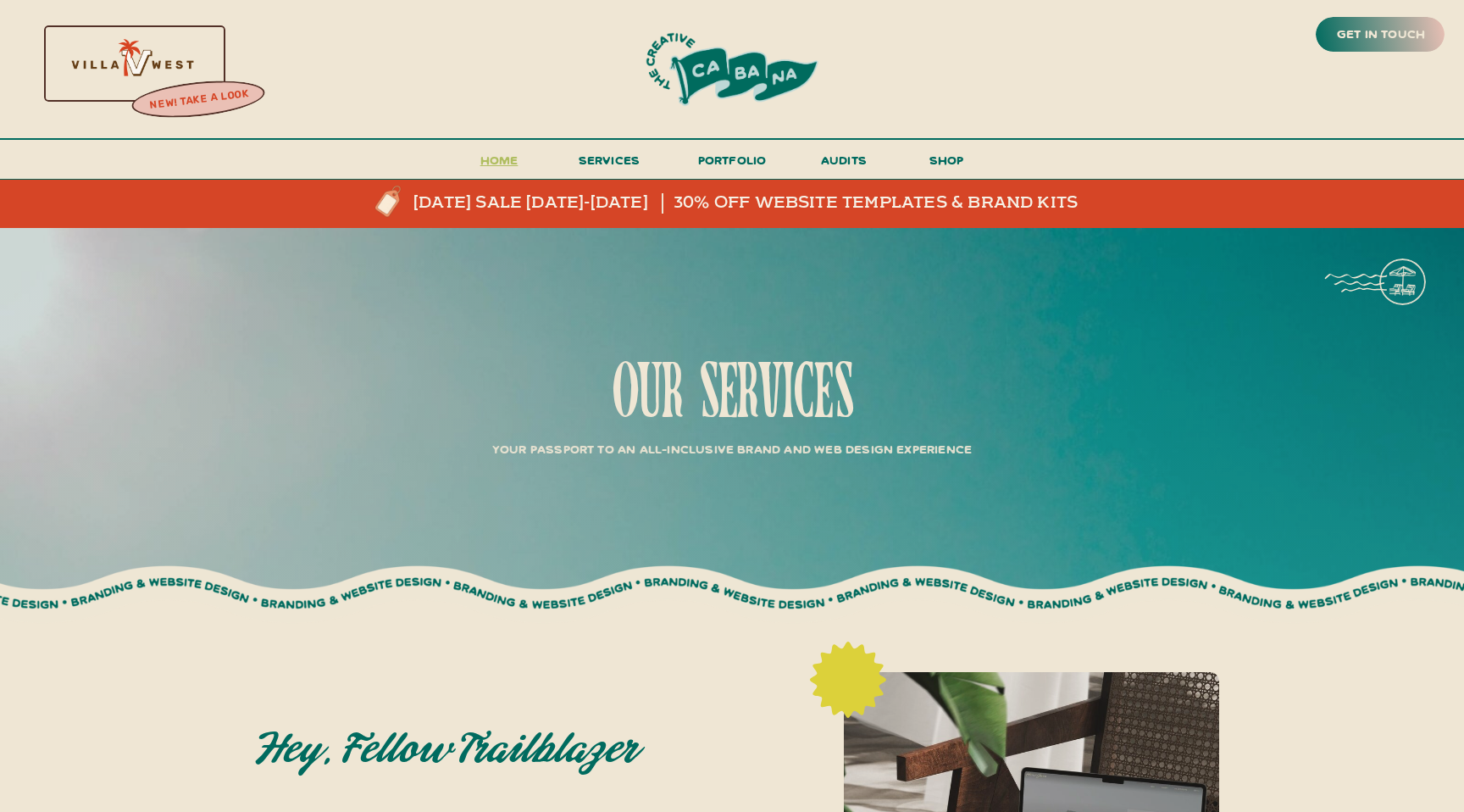
click at [516, 155] on h3 "Home" at bounding box center [498, 165] width 53 height 31
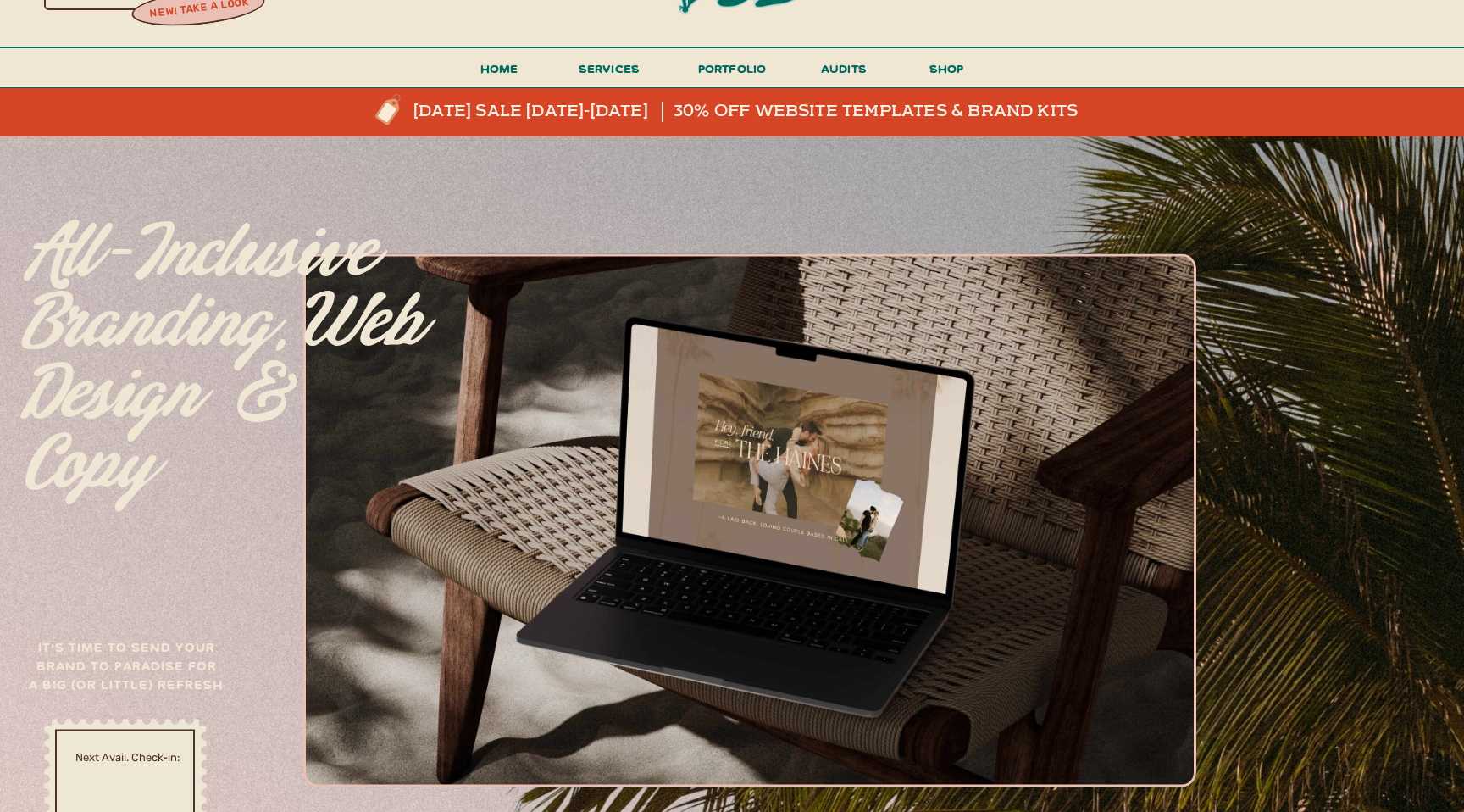
scroll to position [106, 0]
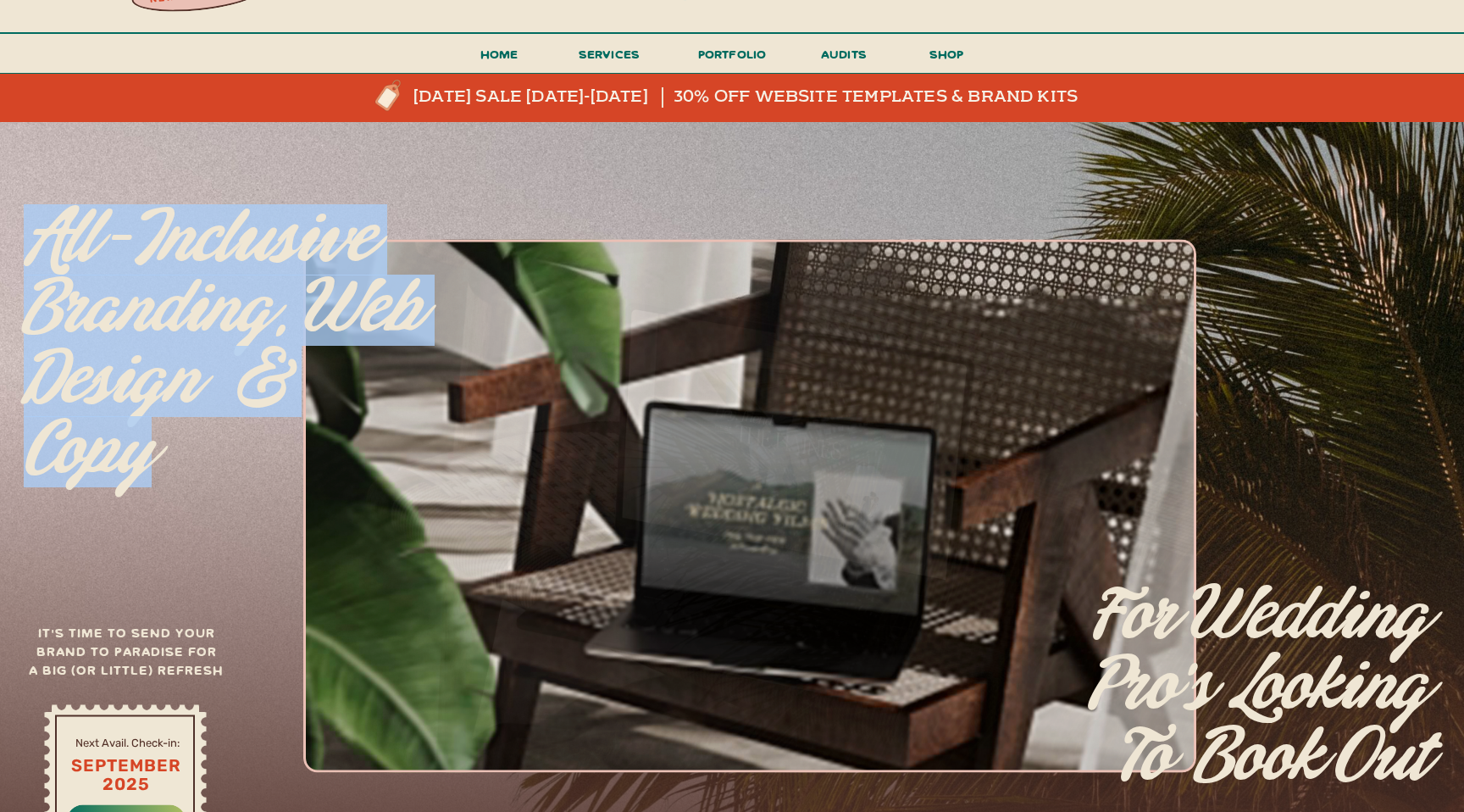
drag, startPoint x: 416, startPoint y: 397, endPoint x: 34, endPoint y: 251, distance: 408.9
click at [34, 251] on p "All-inclusive branding, web design & copy" at bounding box center [227, 324] width 405 height 240
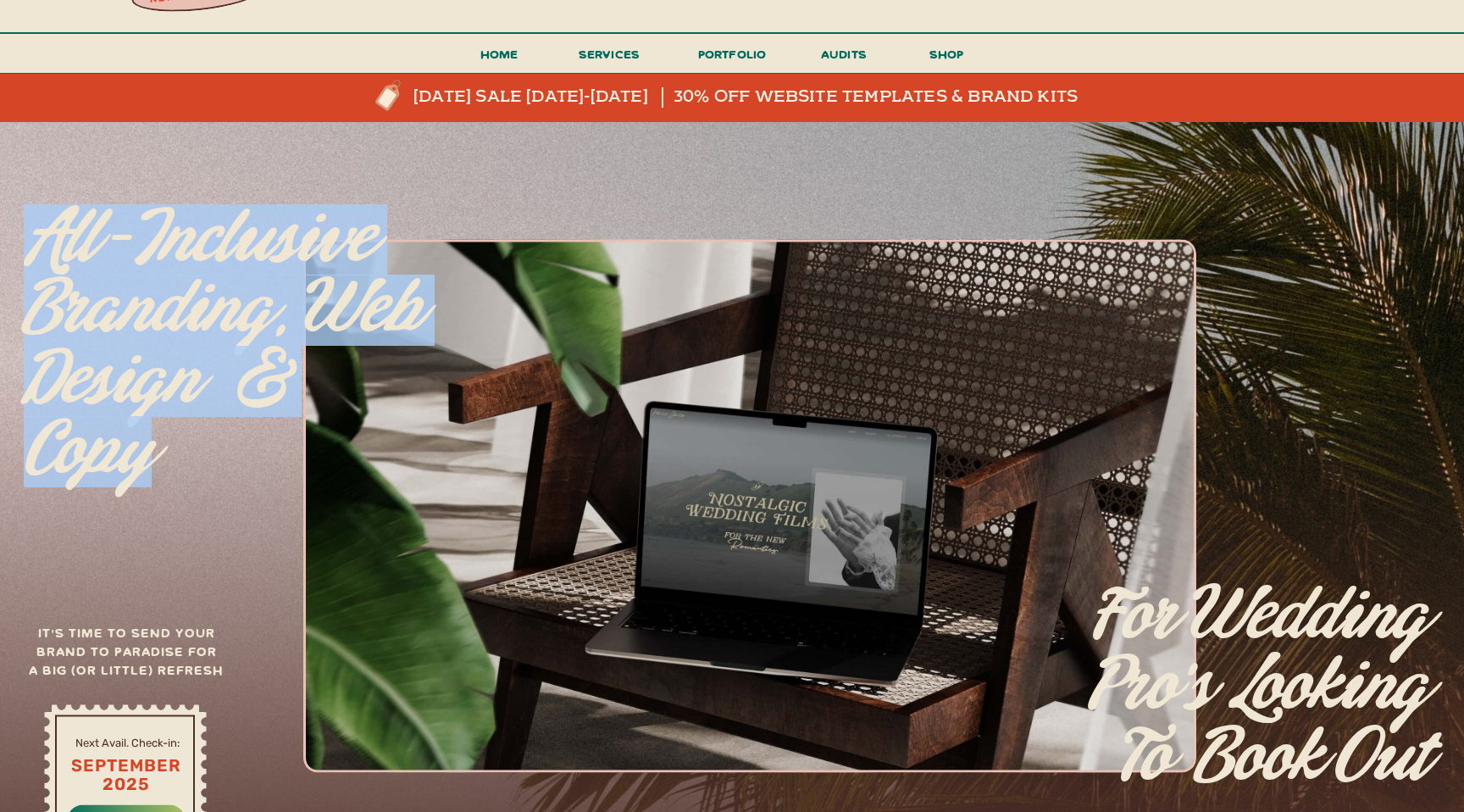
copy p "All-inclusive branding, web design & copy"
